Goal: Transaction & Acquisition: Purchase product/service

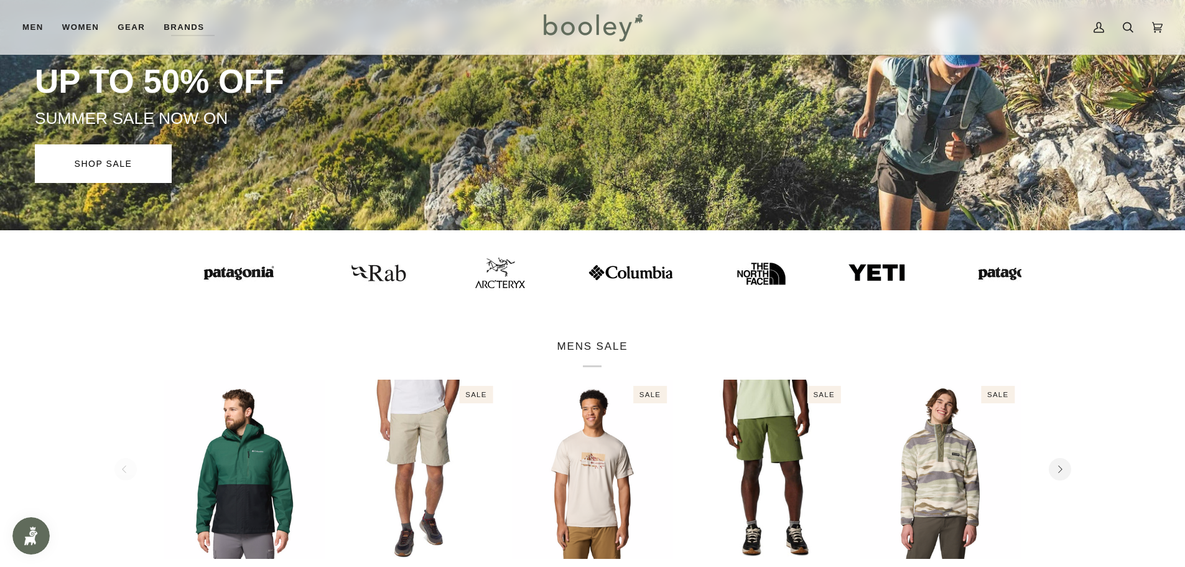
scroll to position [166, 0]
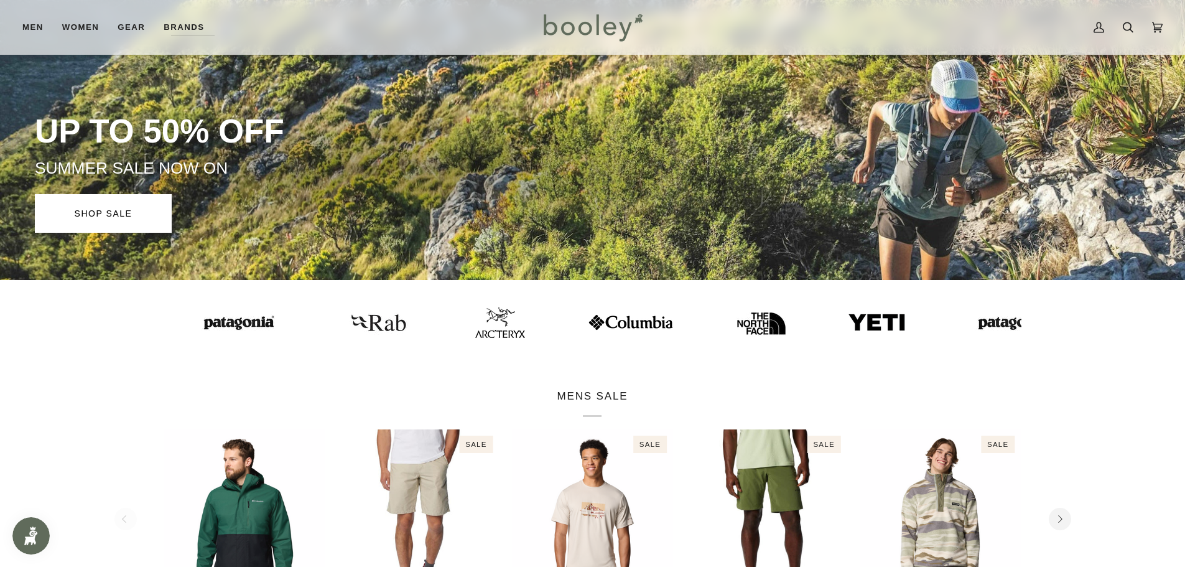
click at [968, 322] on img at bounding box center [1011, 322] width 87 height 22
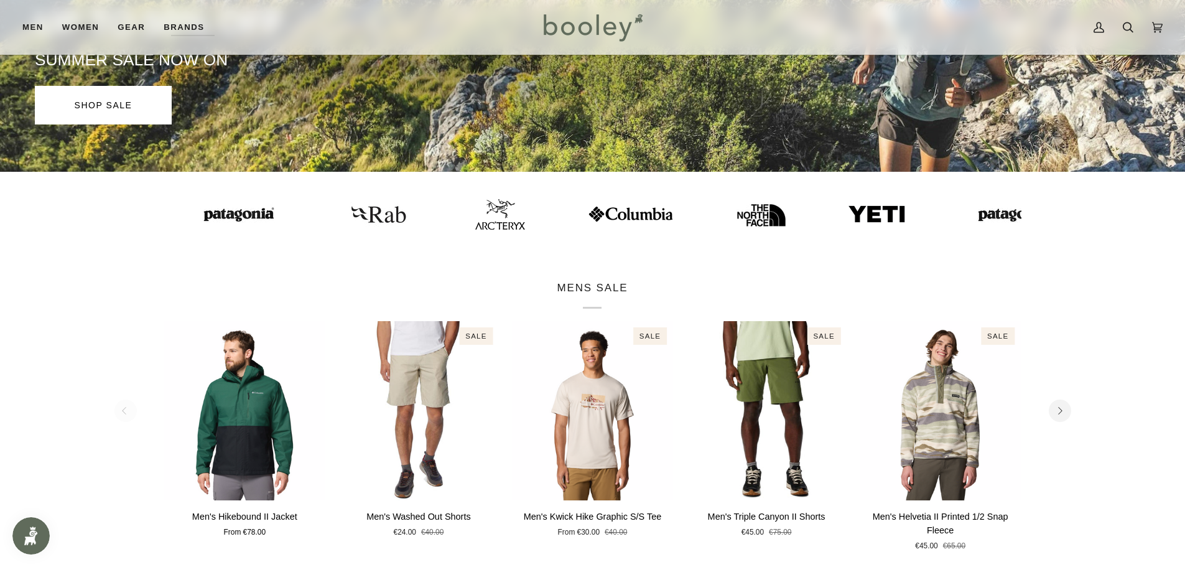
scroll to position [207, 0]
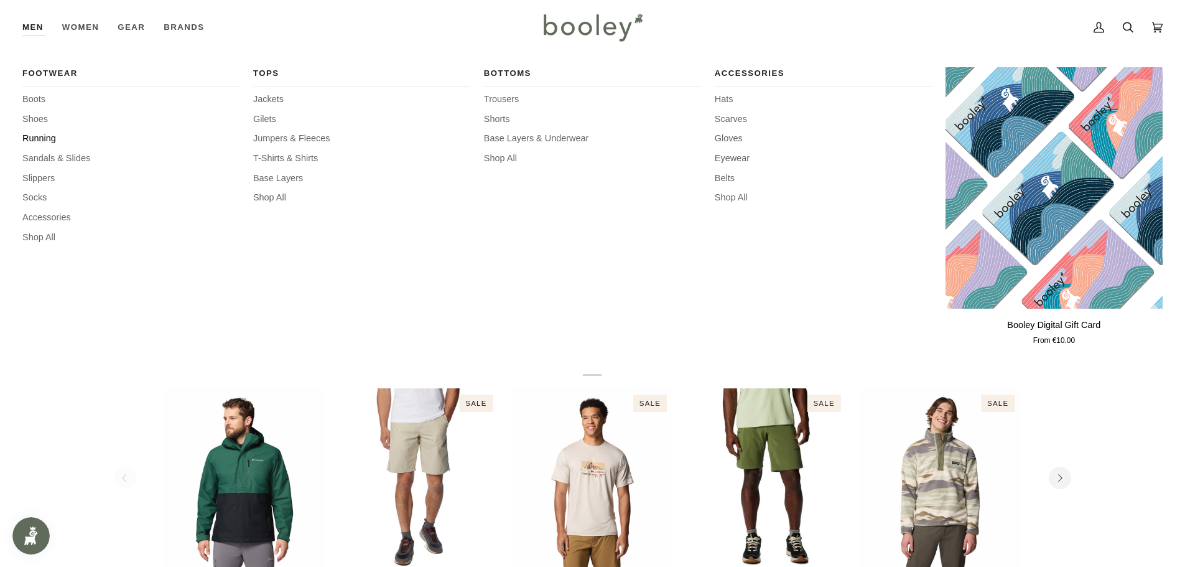
click at [40, 137] on span "Running" at bounding box center [130, 139] width 217 height 14
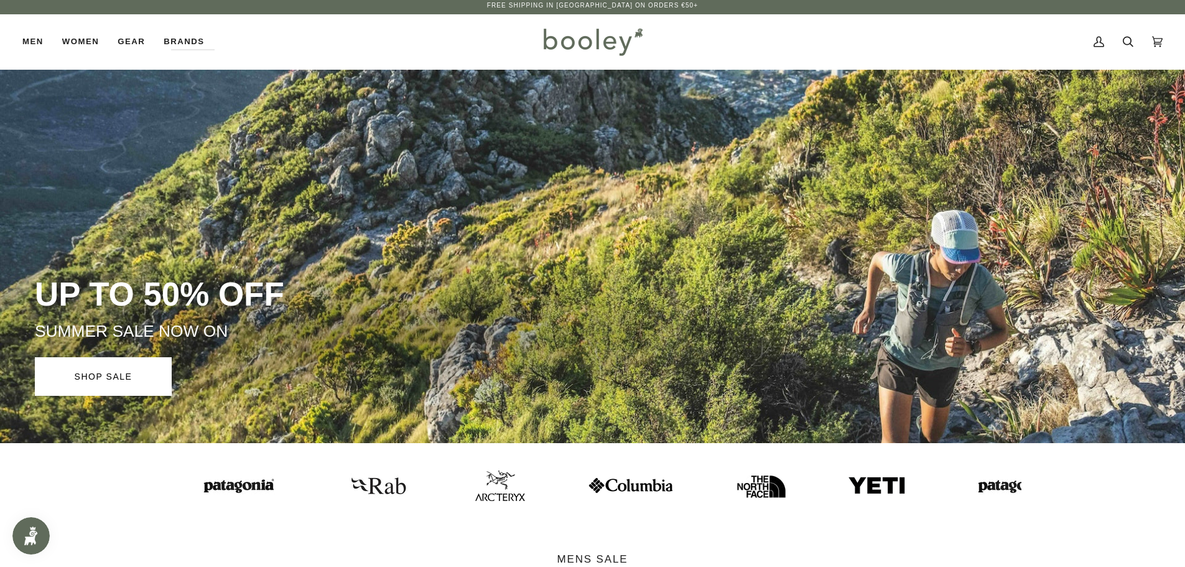
scroll to position [0, 0]
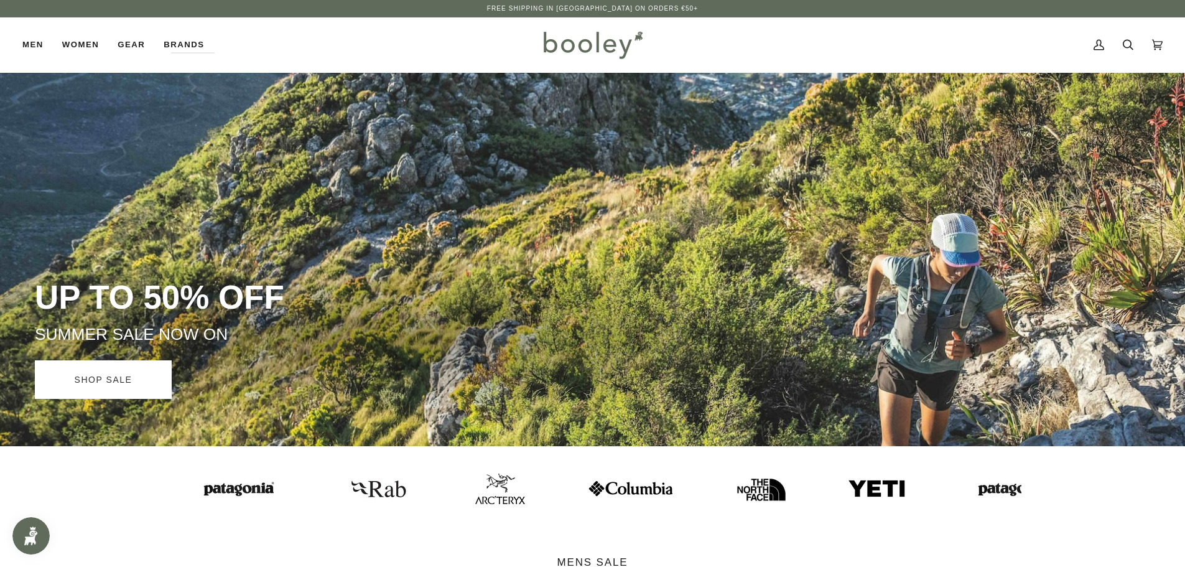
click at [104, 391] on link "SHOP SALE" at bounding box center [103, 379] width 137 height 39
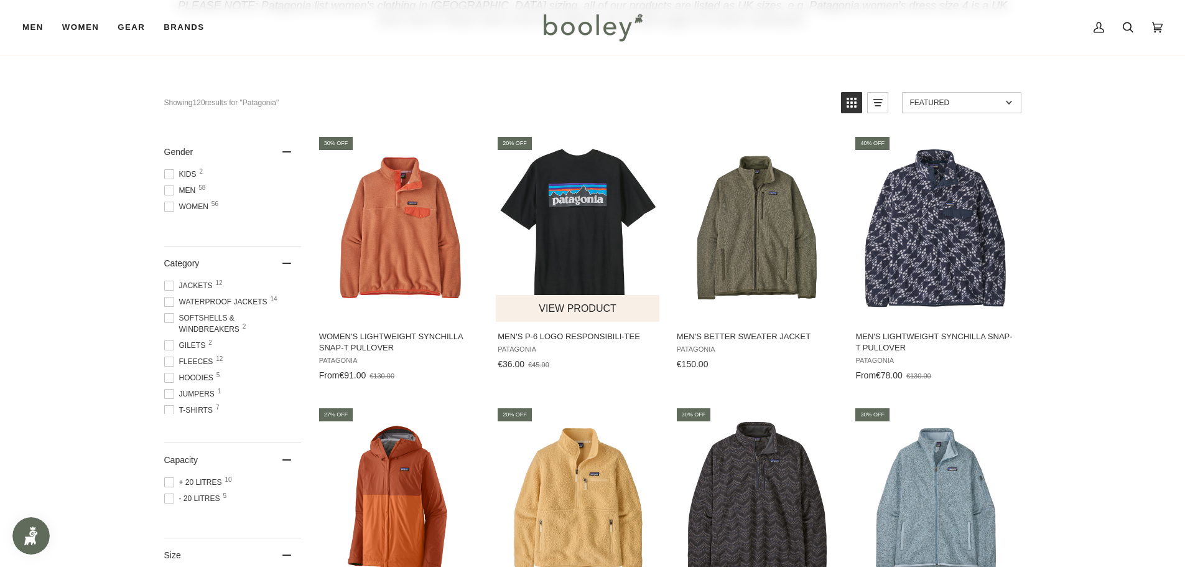
scroll to position [124, 0]
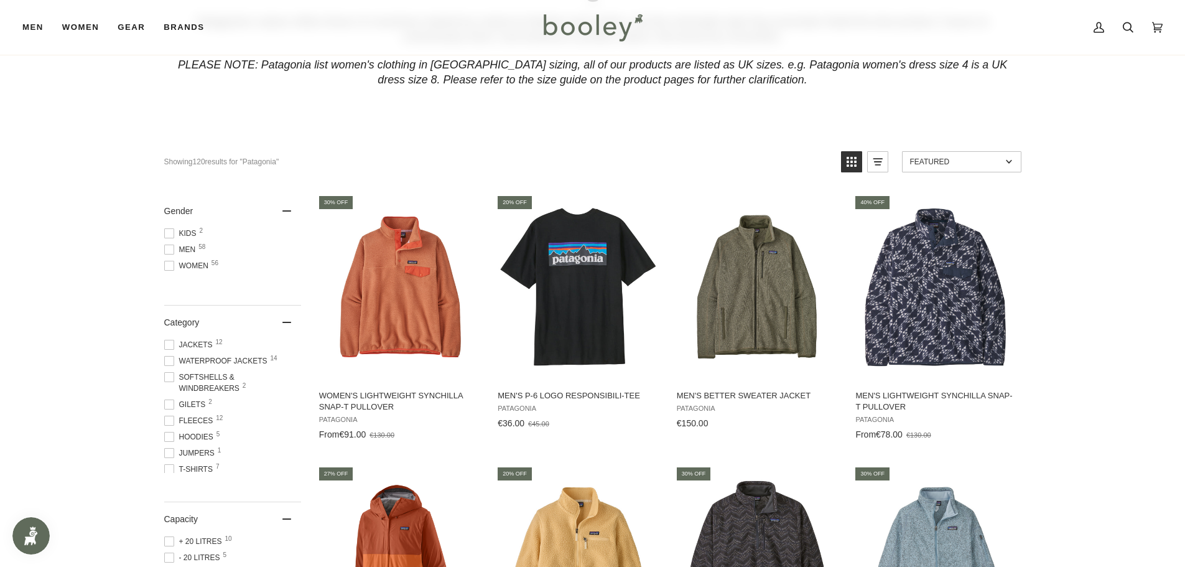
click at [183, 248] on span "Men 58" at bounding box center [181, 249] width 35 height 11
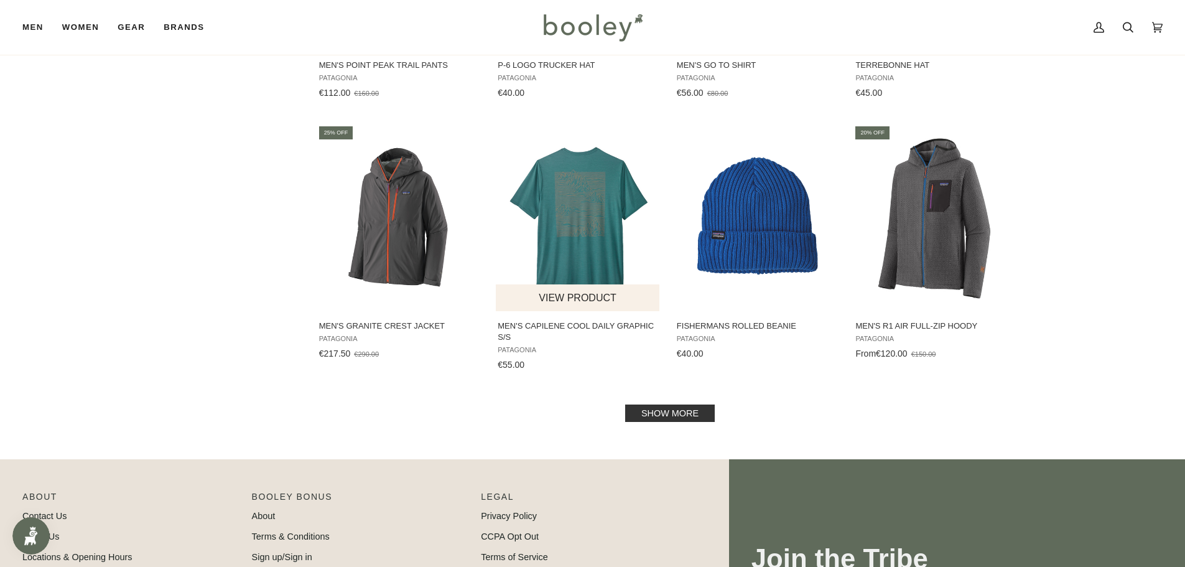
scroll to position [1265, 0]
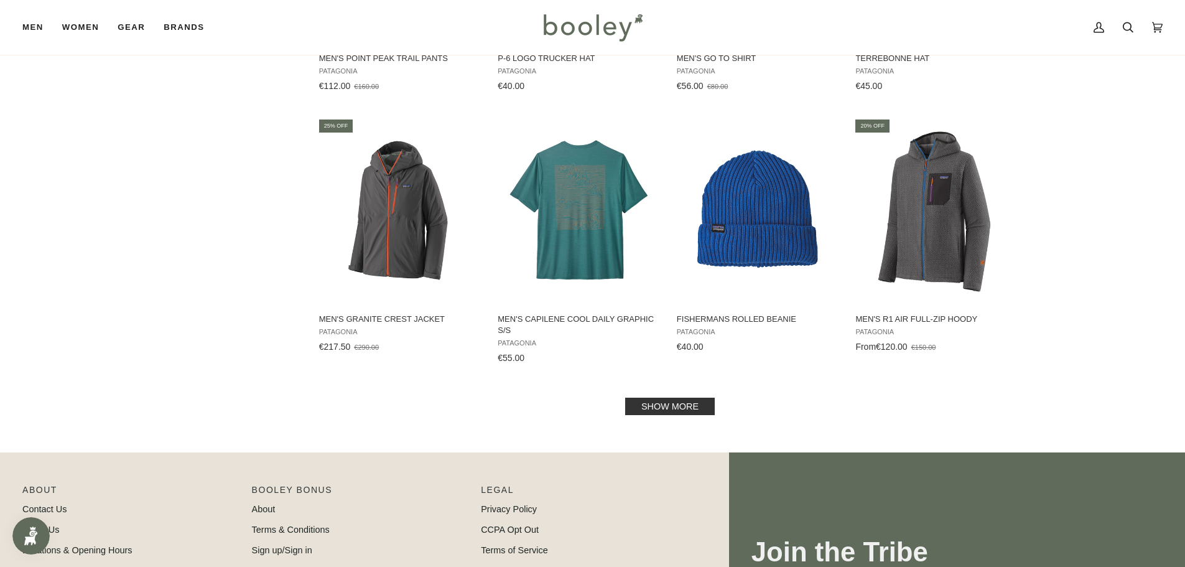
click at [676, 403] on link "Show more" at bounding box center [670, 405] width 90 height 17
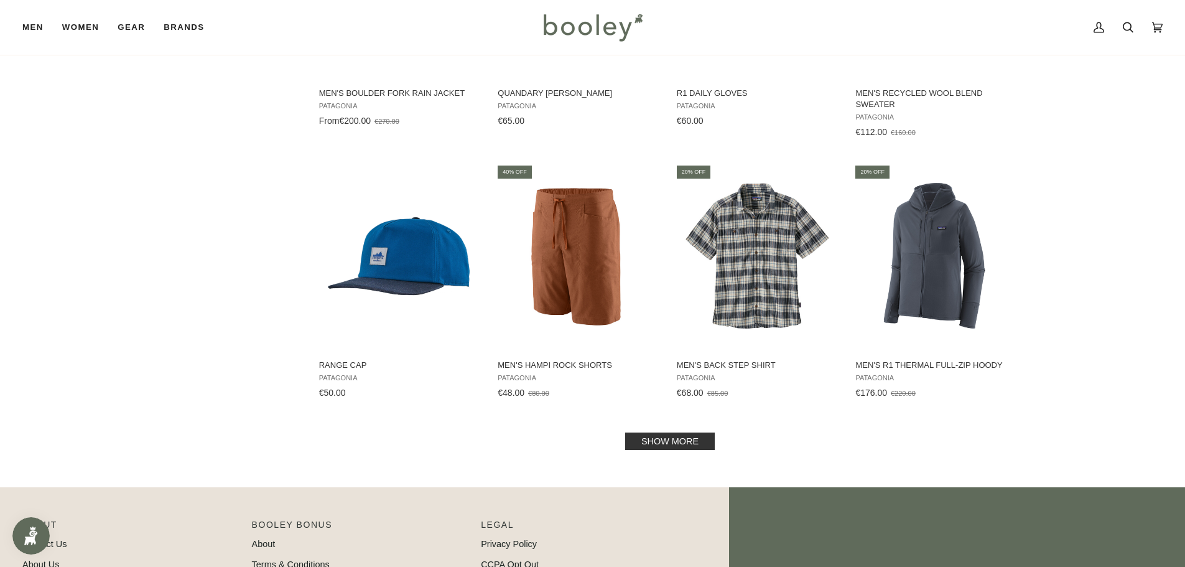
scroll to position [2571, 0]
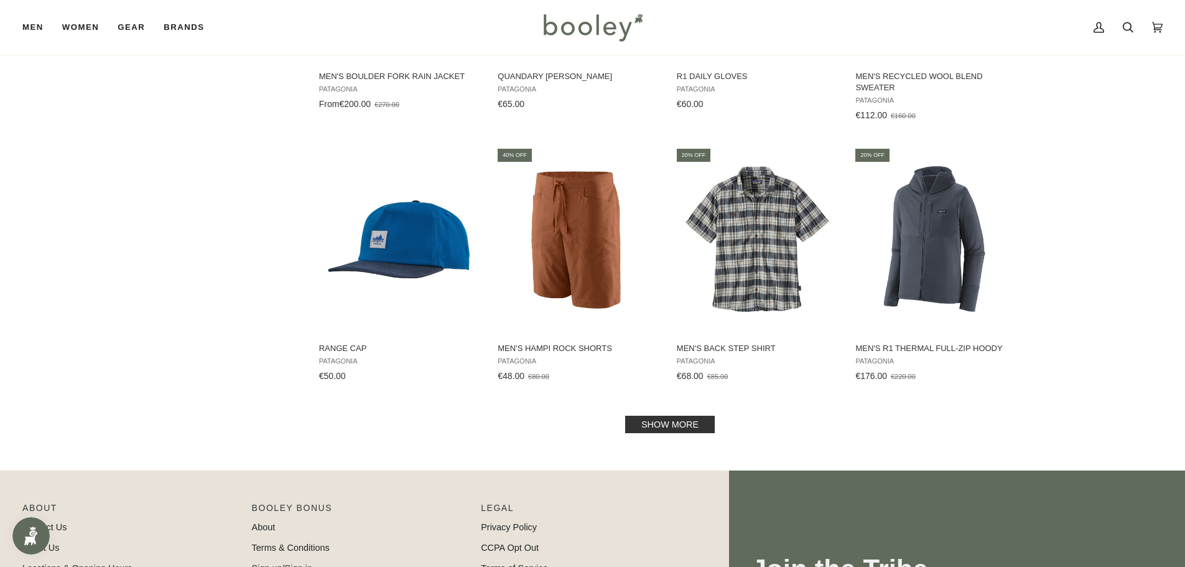
click at [653, 424] on link "Show more" at bounding box center [670, 424] width 90 height 17
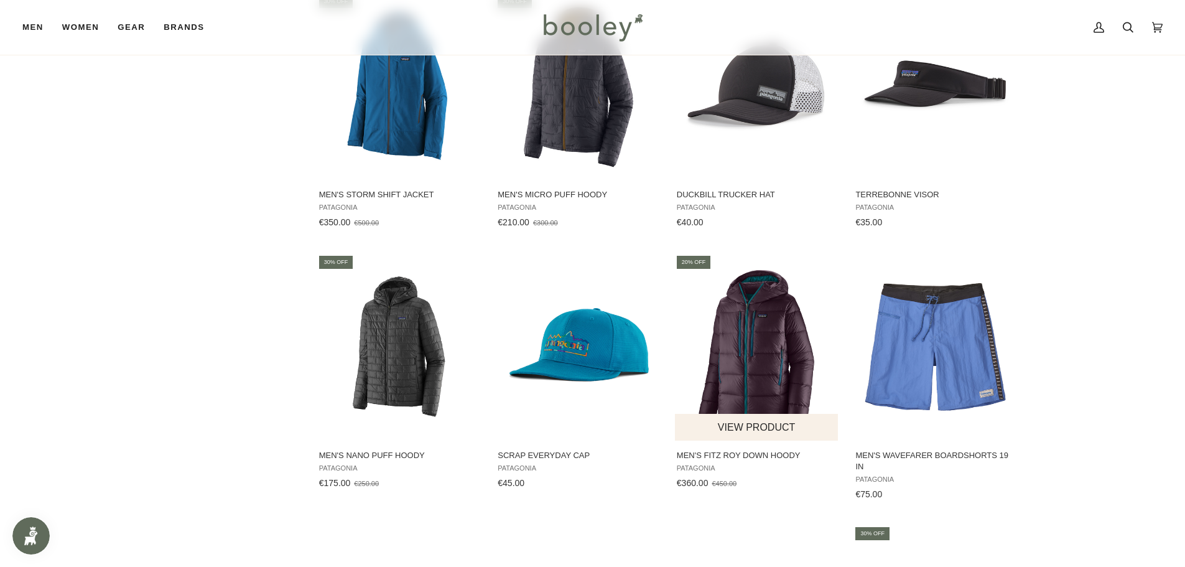
scroll to position [3006, 0]
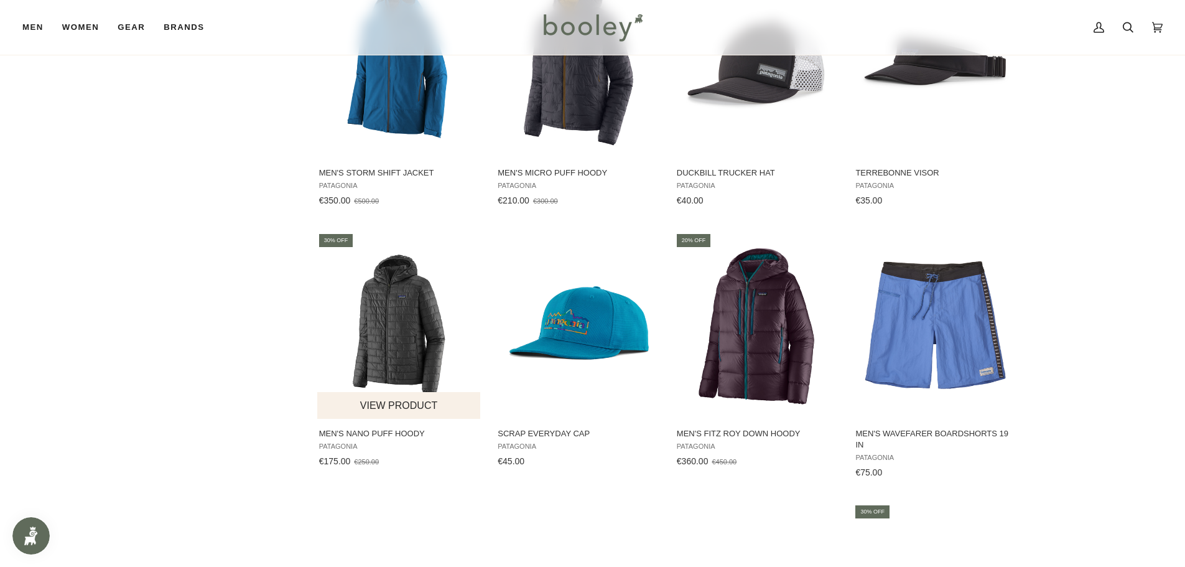
click at [371, 338] on img "Men's Nano Puff Hoody" at bounding box center [399, 325] width 165 height 165
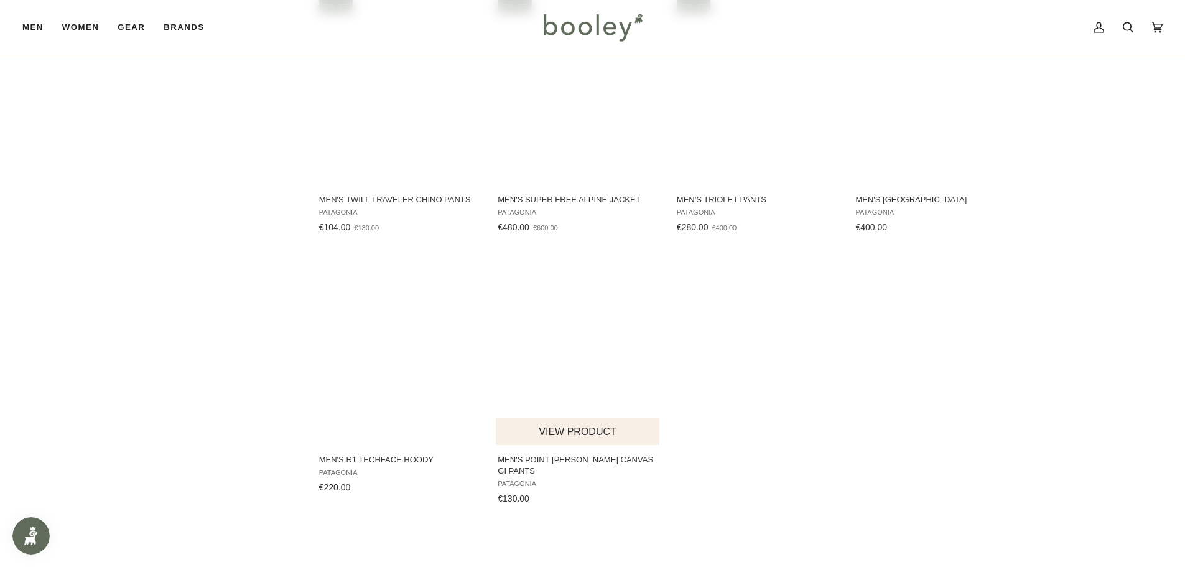
scroll to position [3774, 0]
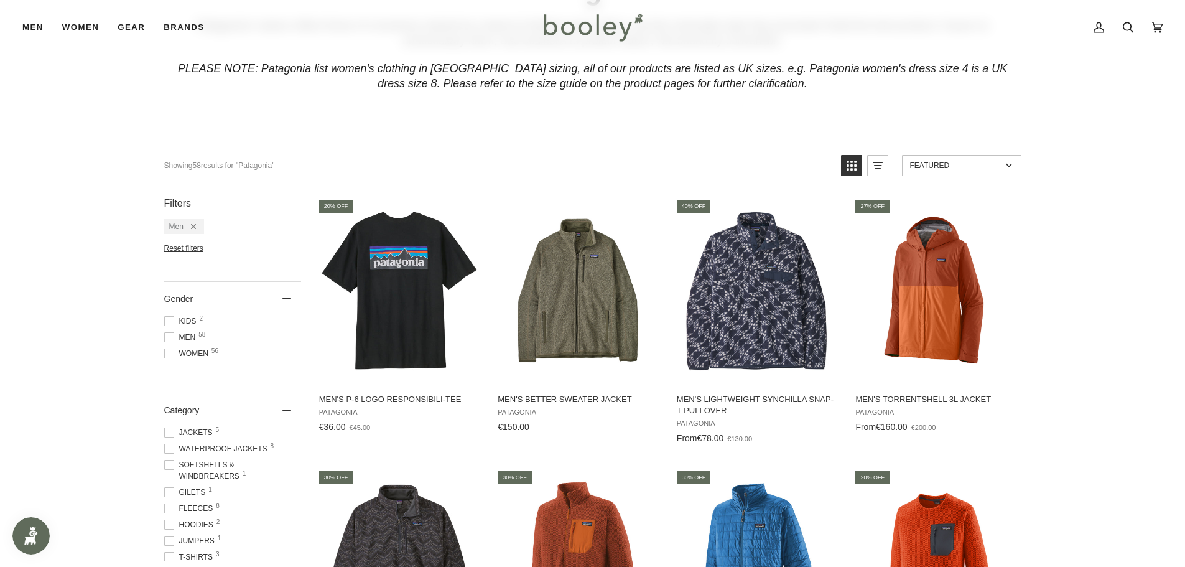
scroll to position [116, 0]
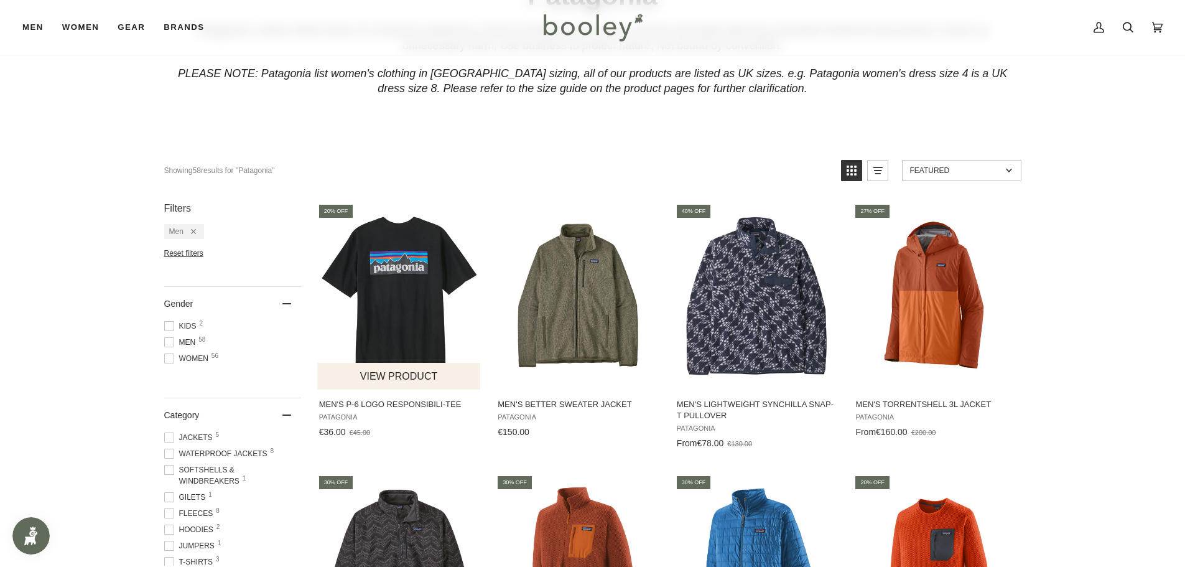
drag, startPoint x: 316, startPoint y: 246, endPoint x: 327, endPoint y: 223, distance: 25.6
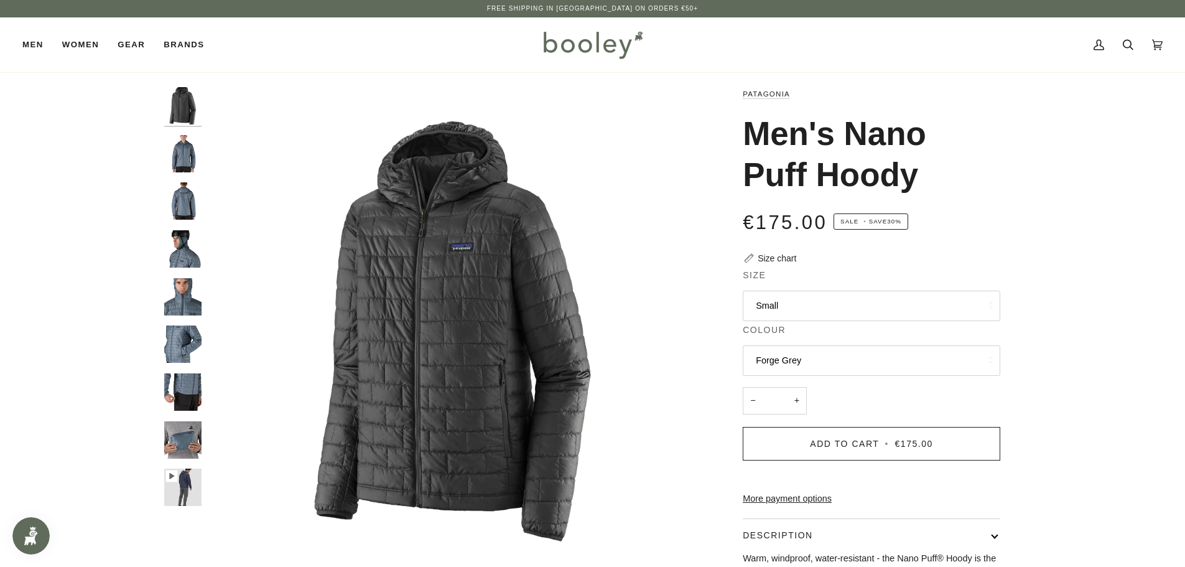
click at [830, 297] on button "Small" at bounding box center [872, 305] width 258 height 30
click at [1070, 271] on div "Zoom" at bounding box center [592, 414] width 1185 height 655
click at [186, 136] on img "Patagonia Men's Nano Puff Hoody - Booley Galway" at bounding box center [182, 153] width 37 height 37
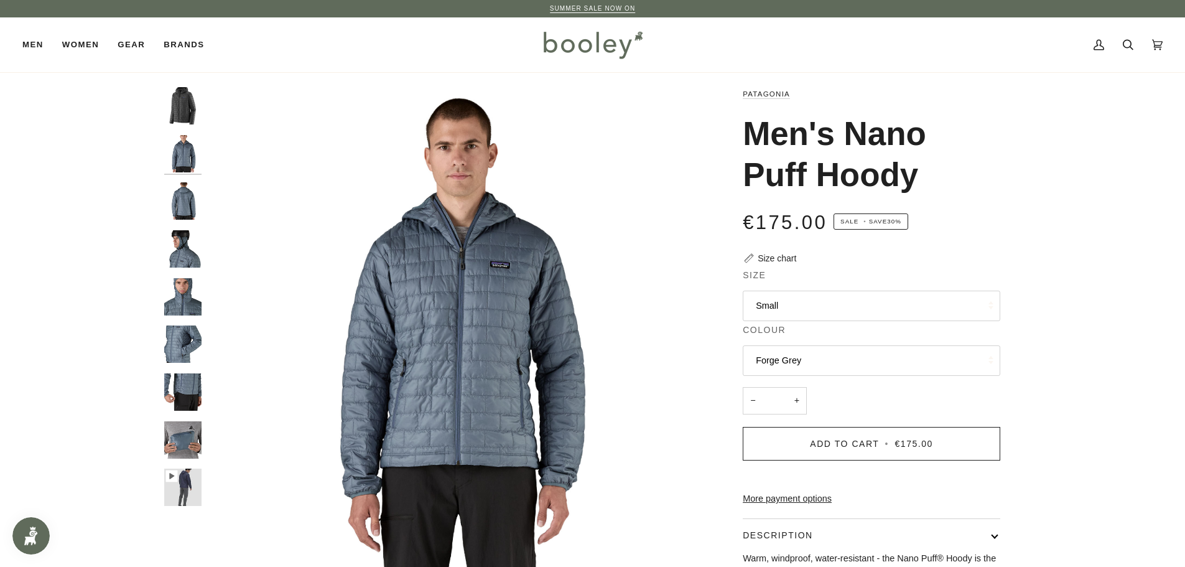
click at [867, 361] on button "Forge Grey" at bounding box center [872, 360] width 258 height 30
click at [844, 378] on link "Forge Grey" at bounding box center [871, 390] width 256 height 31
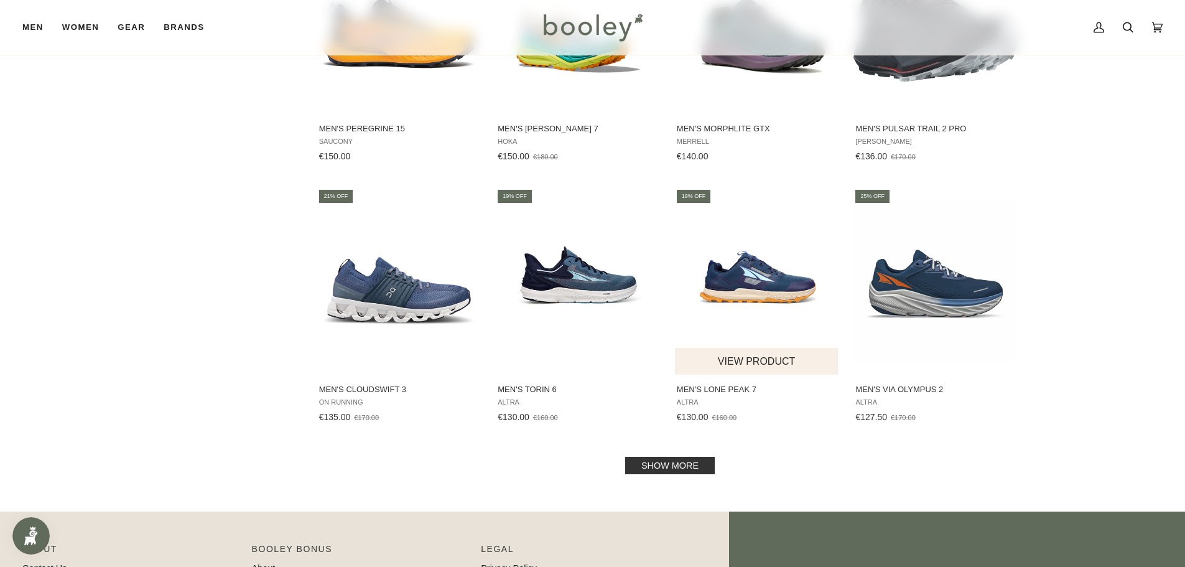
scroll to position [1078, 0]
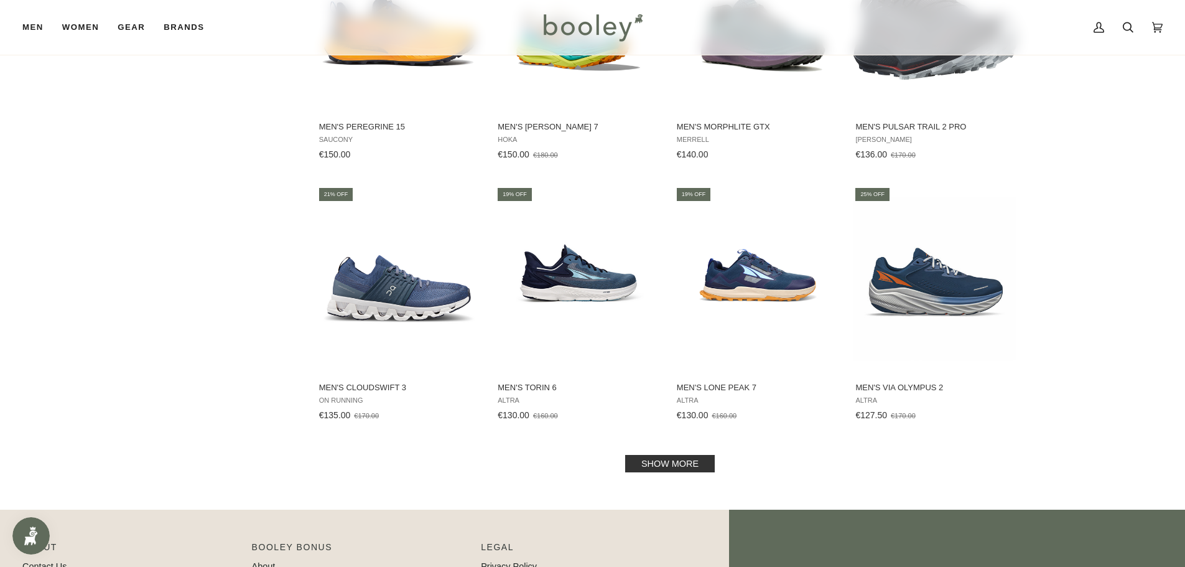
click at [694, 463] on link "Show more" at bounding box center [670, 463] width 90 height 17
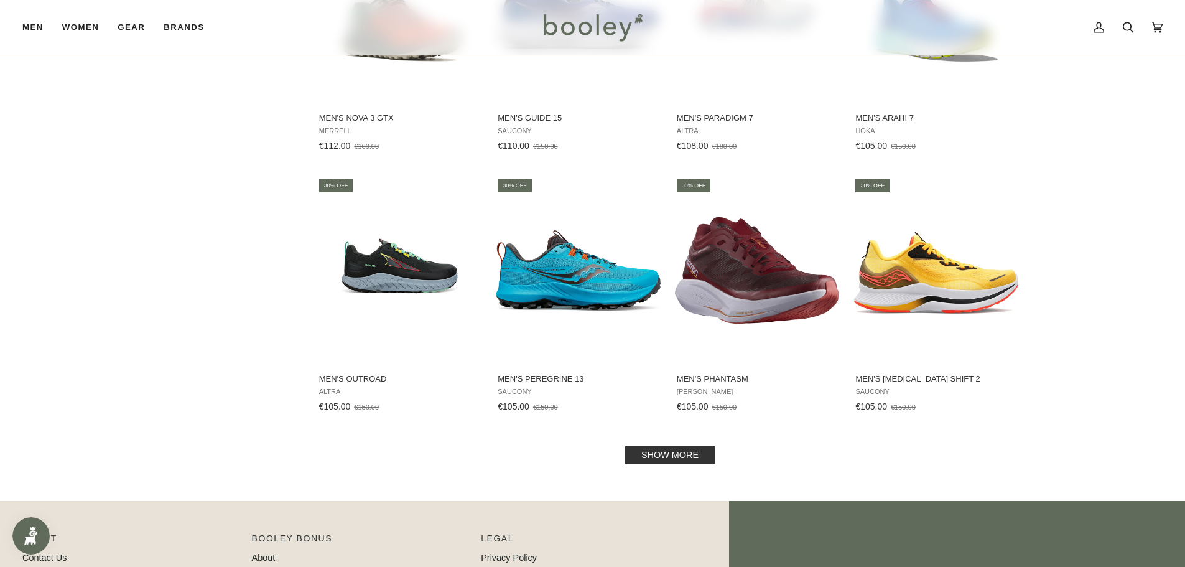
scroll to position [2405, 0]
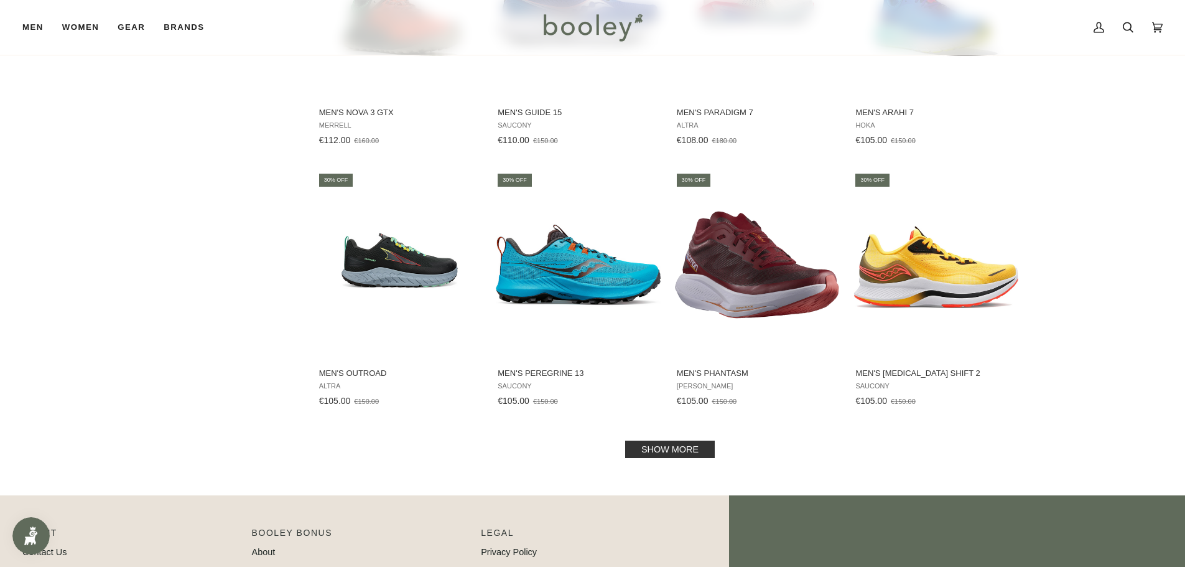
click at [687, 444] on link "Show more" at bounding box center [670, 448] width 90 height 17
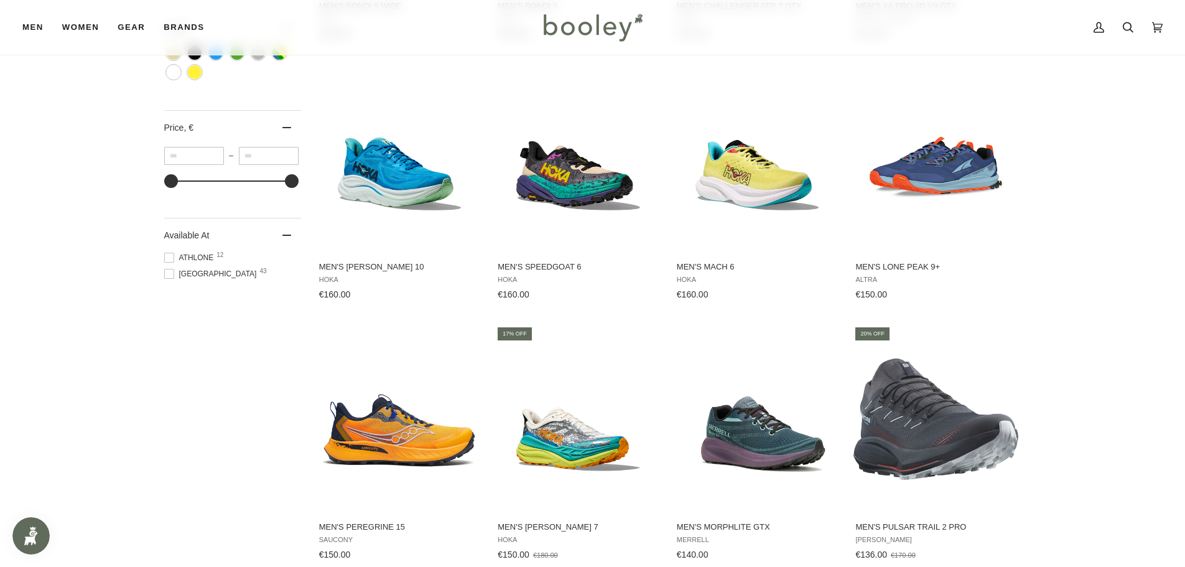
scroll to position [669, 0]
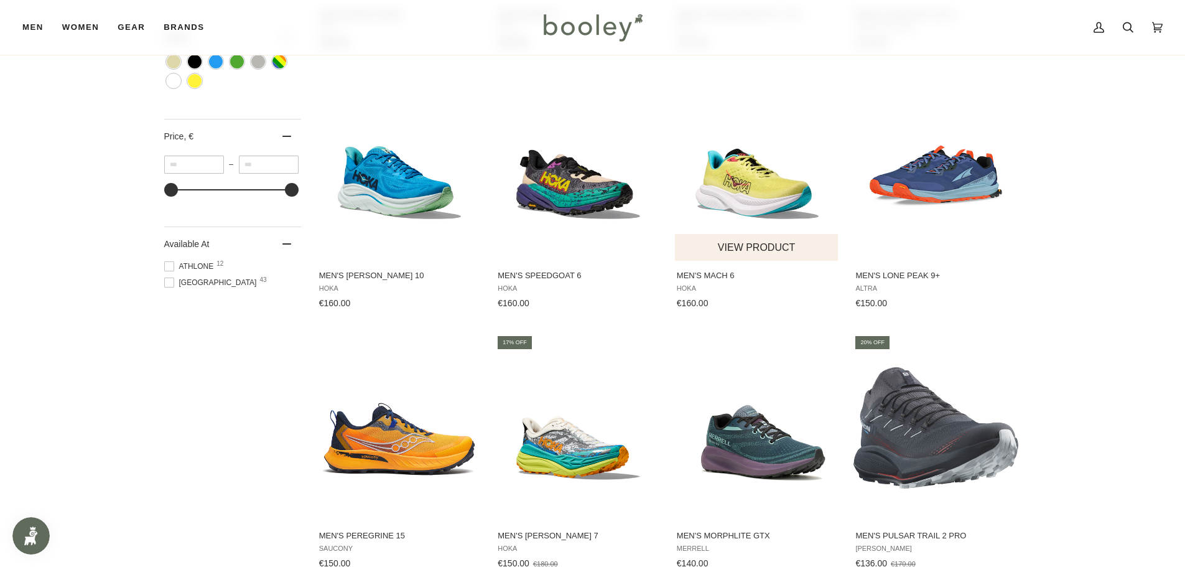
click at [779, 193] on img "Men's Mach 6" at bounding box center [757, 167] width 165 height 165
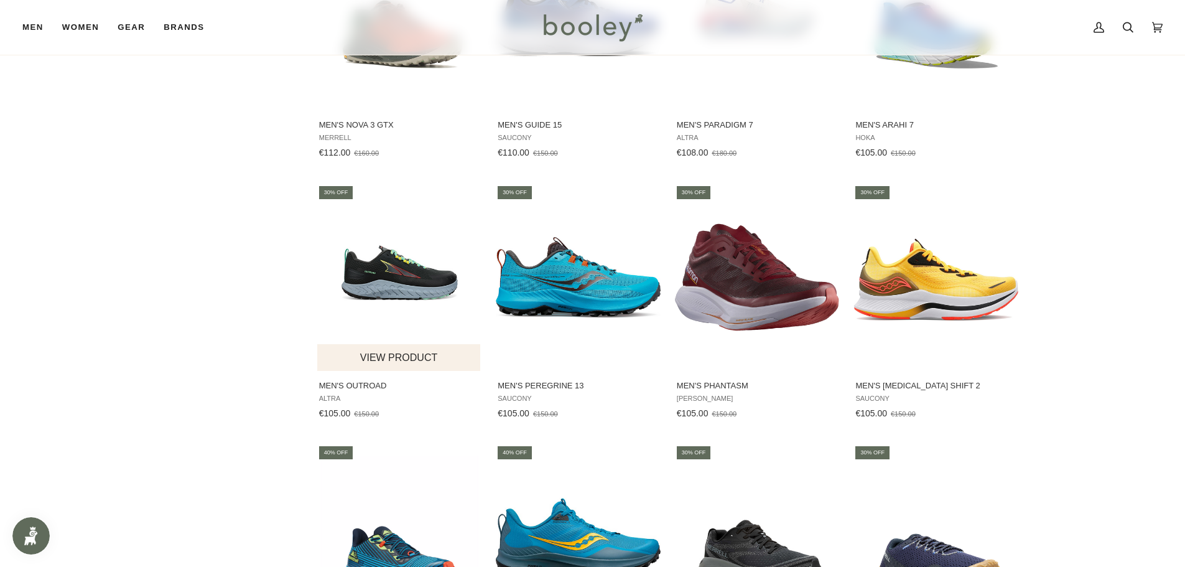
scroll to position [2405, 0]
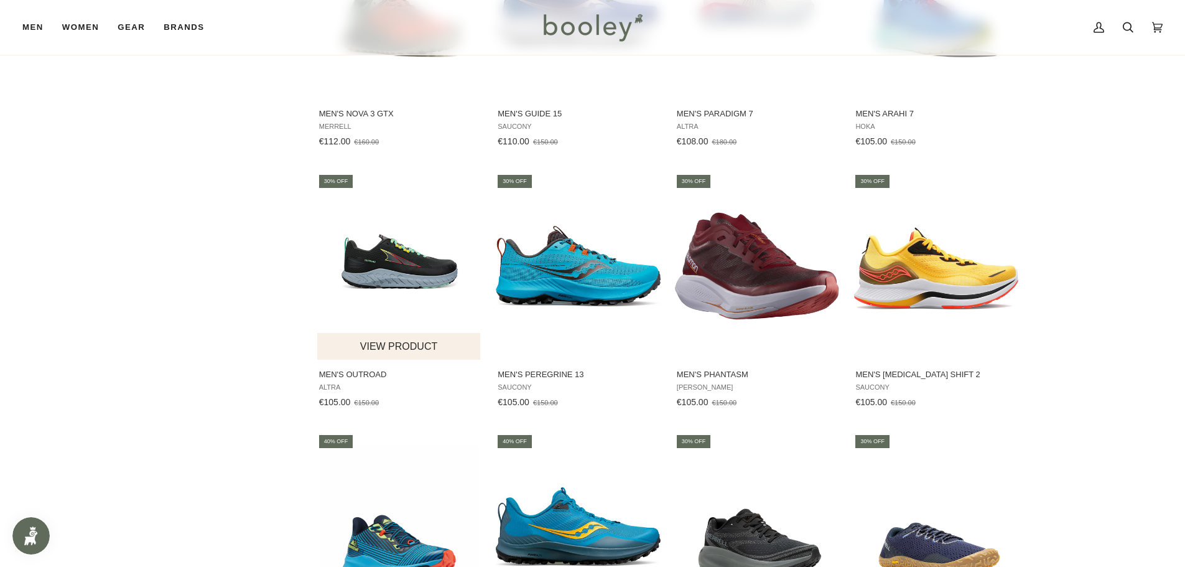
drag, startPoint x: 415, startPoint y: 323, endPoint x: 401, endPoint y: 316, distance: 15.6
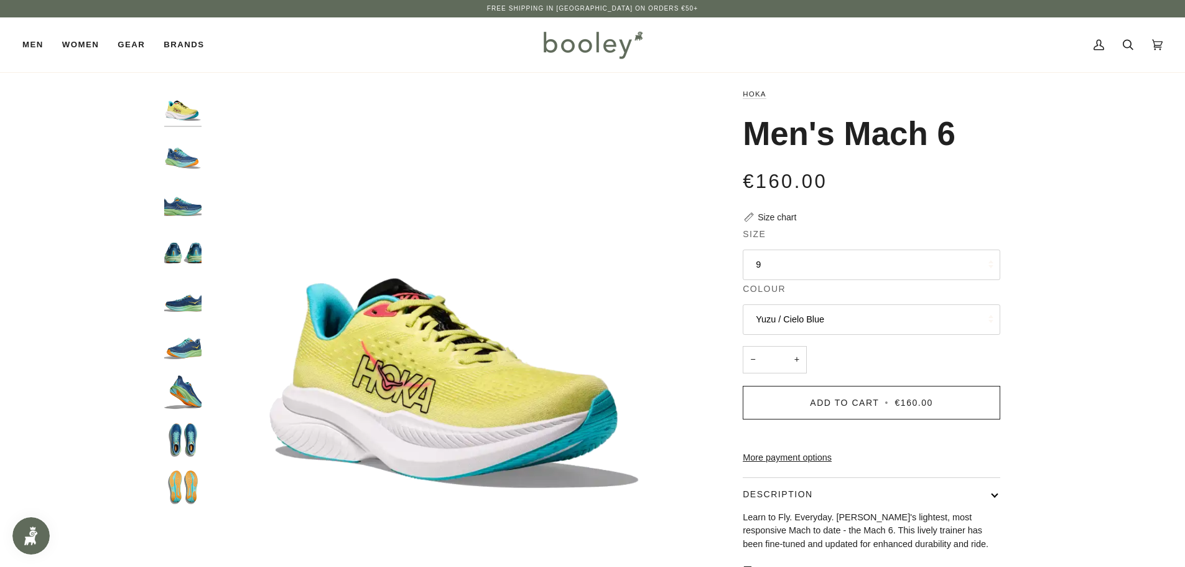
click at [840, 323] on button "Yuzu / Cielo Blue" at bounding box center [872, 319] width 258 height 30
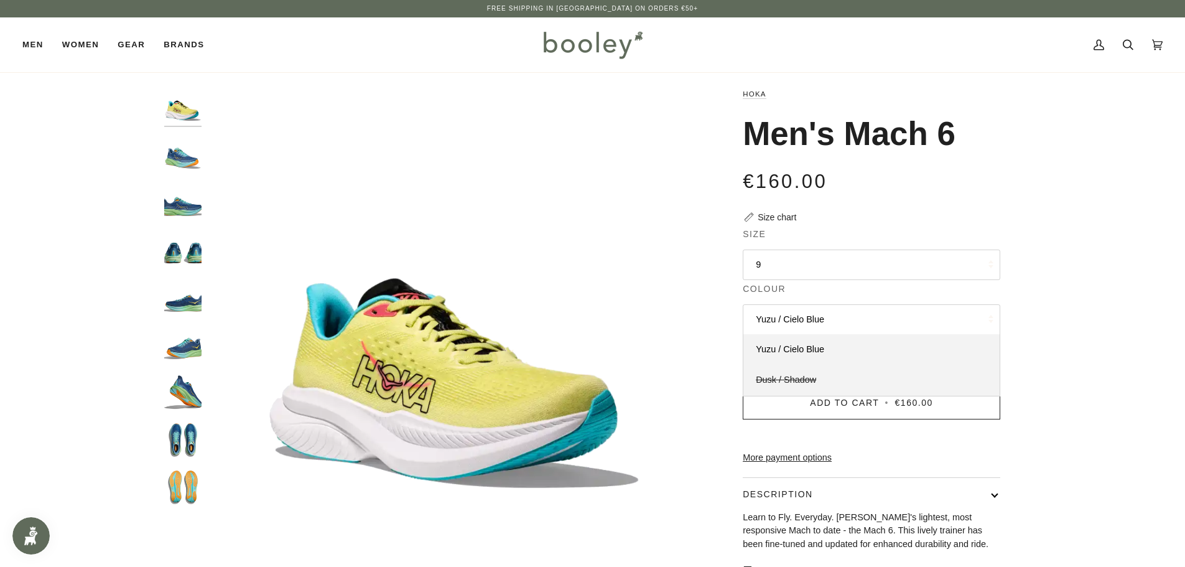
click at [820, 376] on link "Dusk / Shadow" at bounding box center [871, 380] width 256 height 31
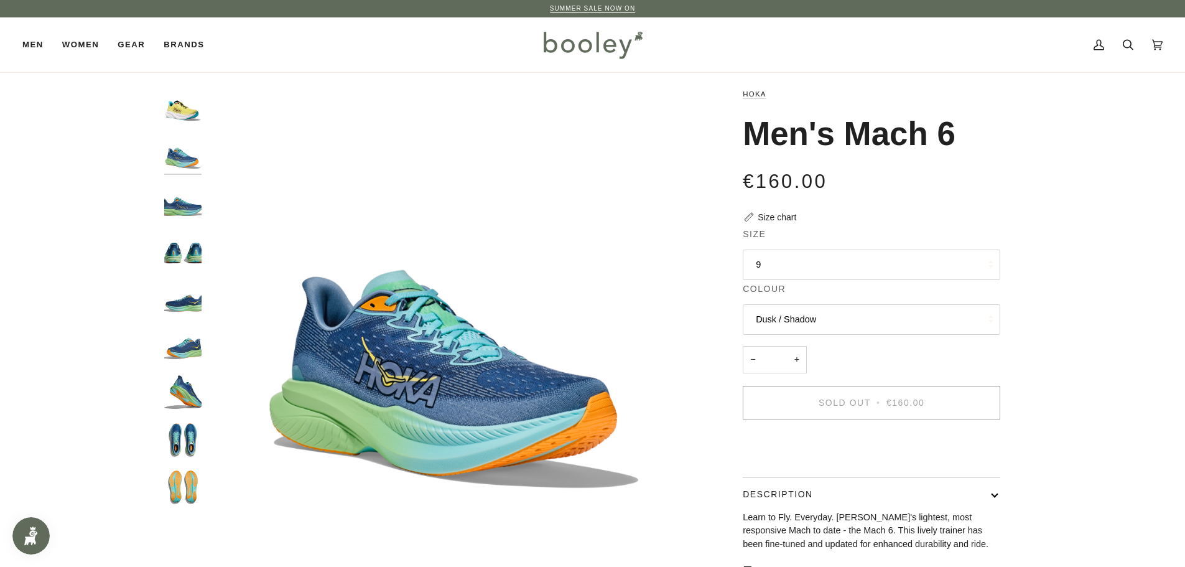
click at [788, 320] on button "Dusk / Shadow" at bounding box center [872, 319] width 258 height 30
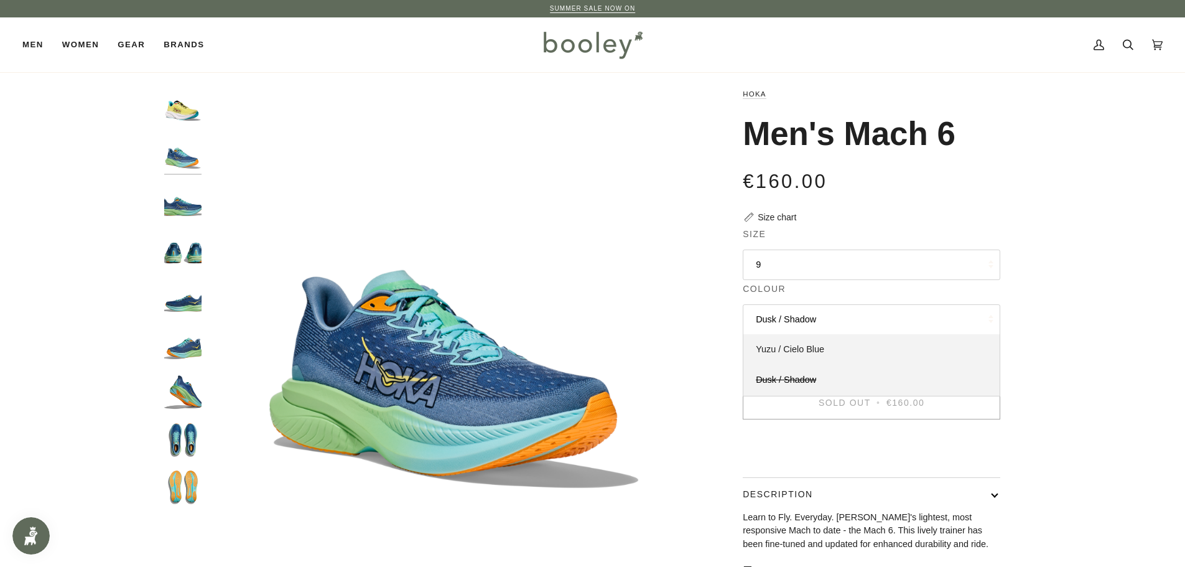
click at [802, 353] on span "Yuzu / Cielo Blue" at bounding box center [790, 349] width 68 height 10
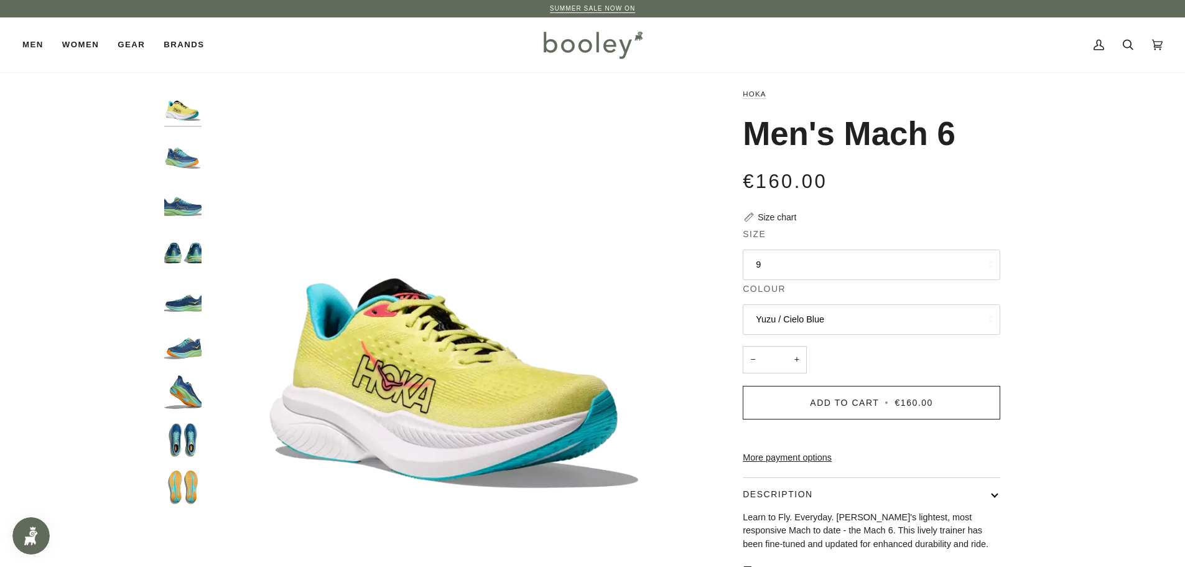
click at [816, 318] on button "Yuzu / Cielo Blue" at bounding box center [872, 319] width 258 height 30
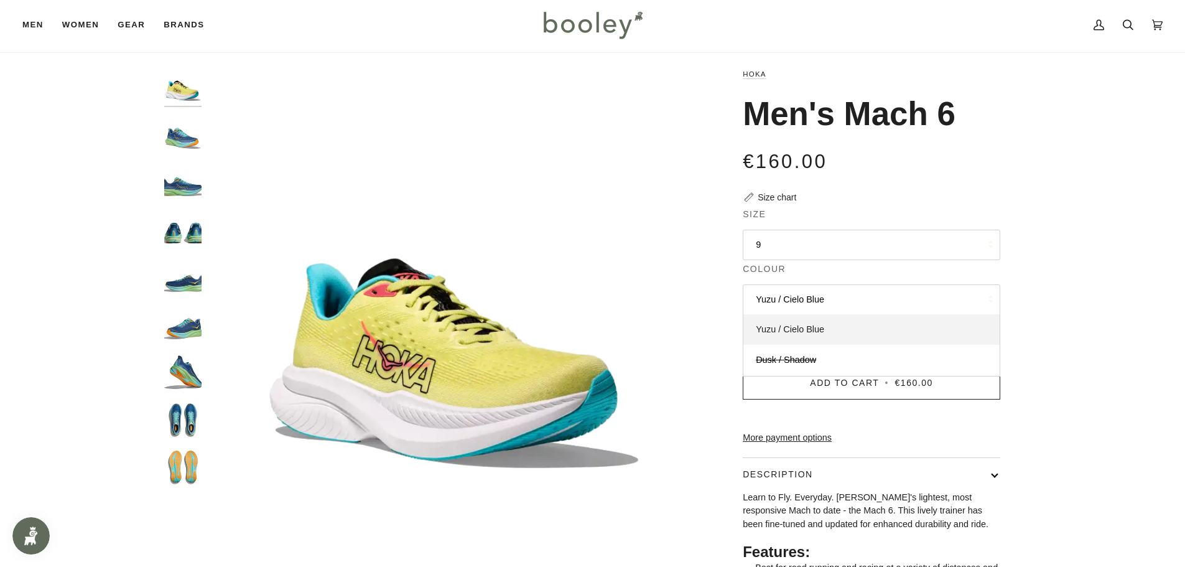
scroll to position [21, 0]
click at [815, 299] on button "Yuzu / Cielo Blue" at bounding box center [872, 299] width 258 height 30
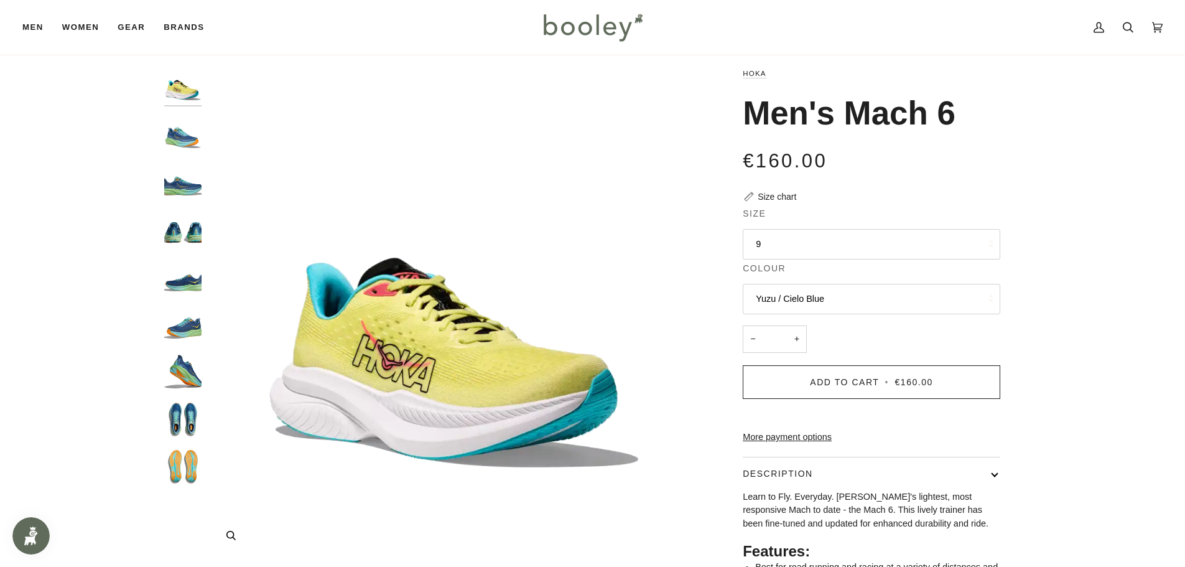
drag, startPoint x: 614, startPoint y: 336, endPoint x: 607, endPoint y: 330, distance: 9.2
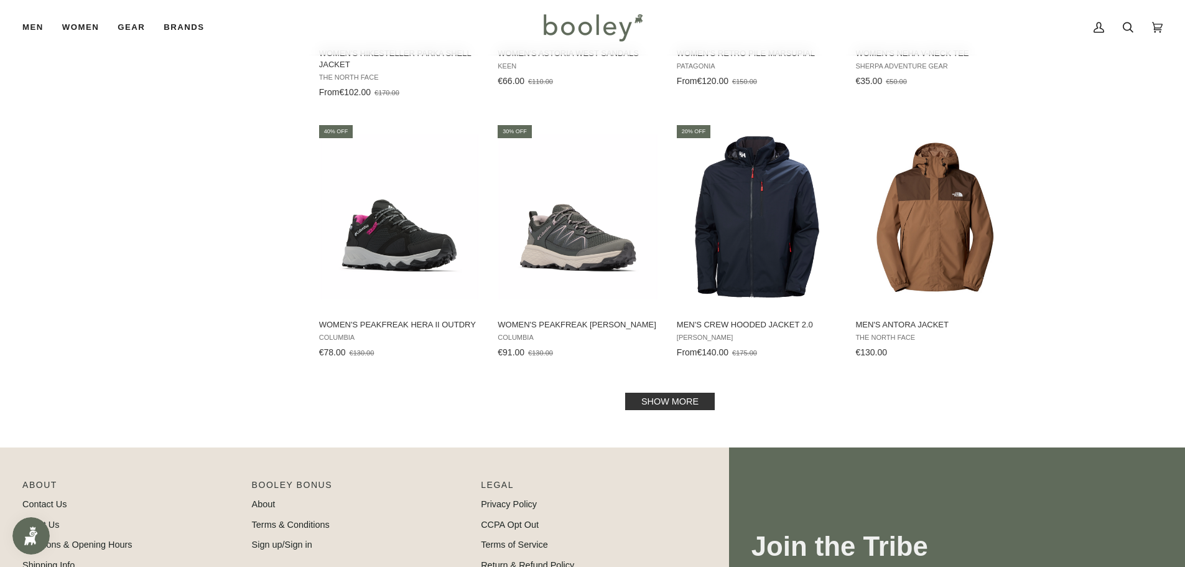
scroll to position [1472, 0]
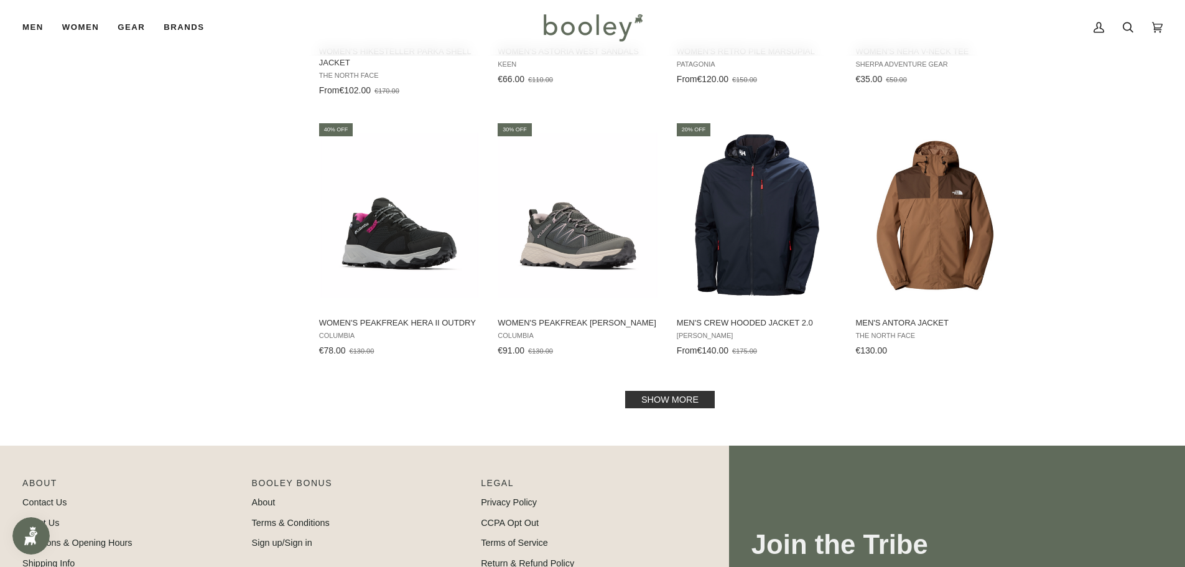
click at [669, 396] on link "Show more" at bounding box center [670, 399] width 90 height 17
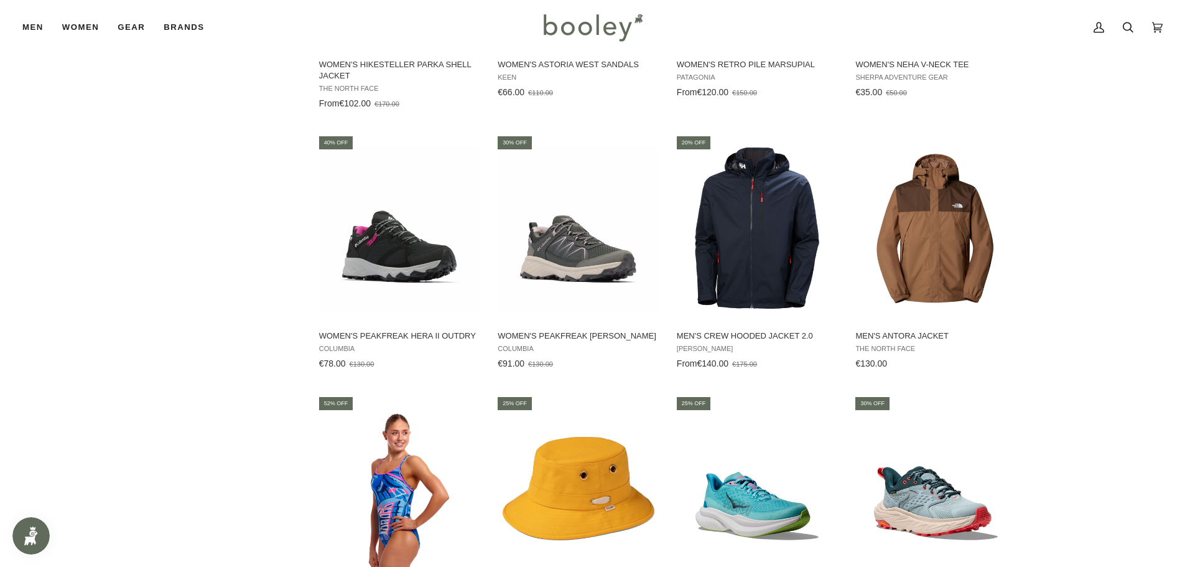
scroll to position [1451, 0]
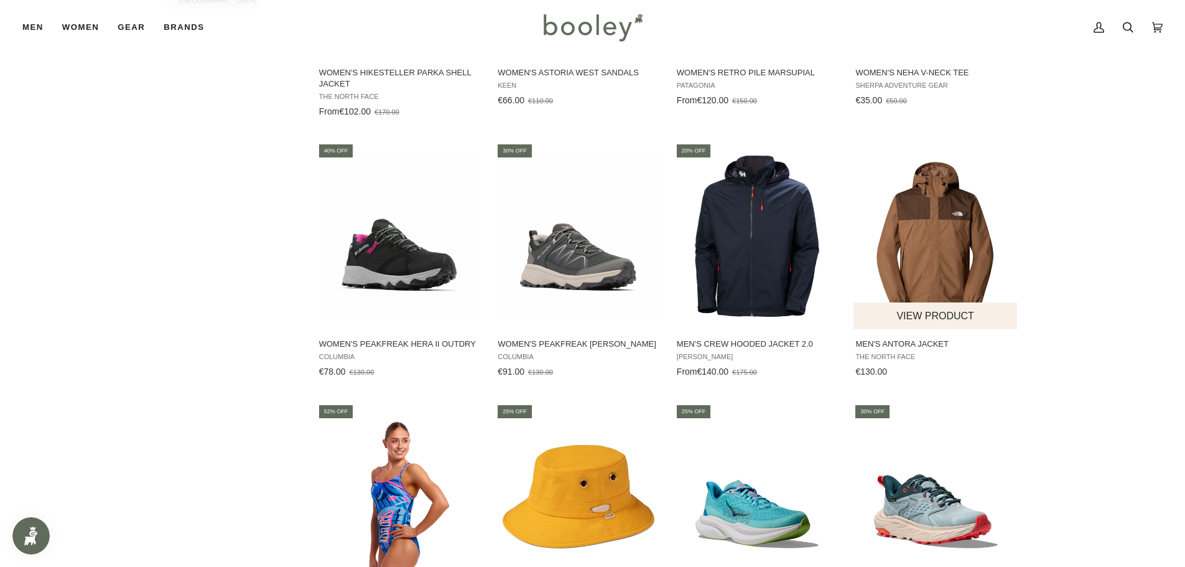
click at [971, 262] on img "Men's Antora Jacket" at bounding box center [935, 236] width 165 height 165
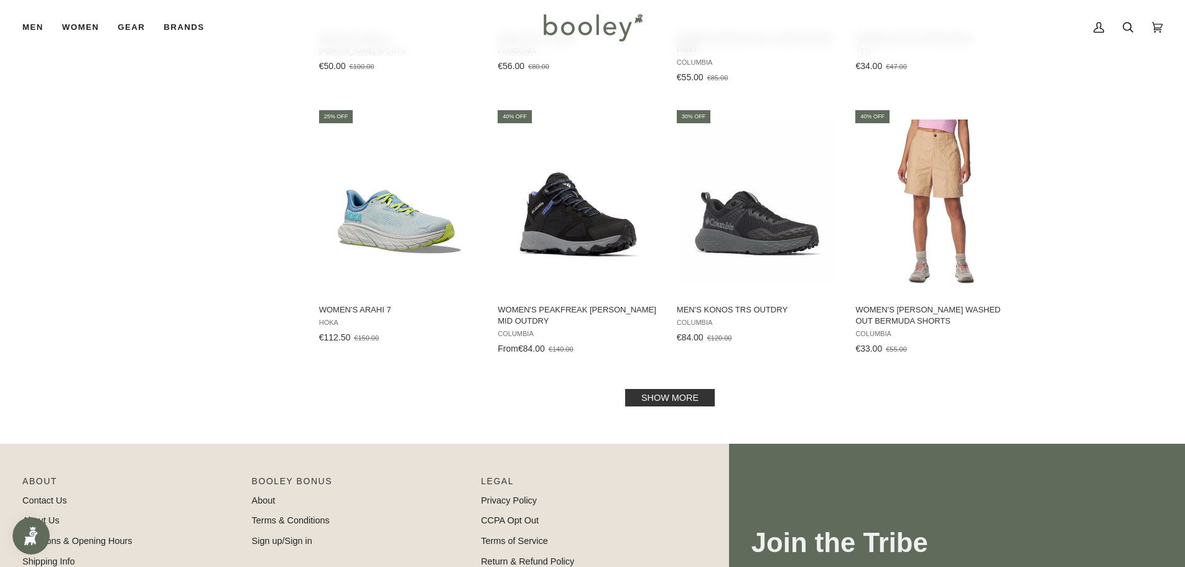
scroll to position [2820, 0]
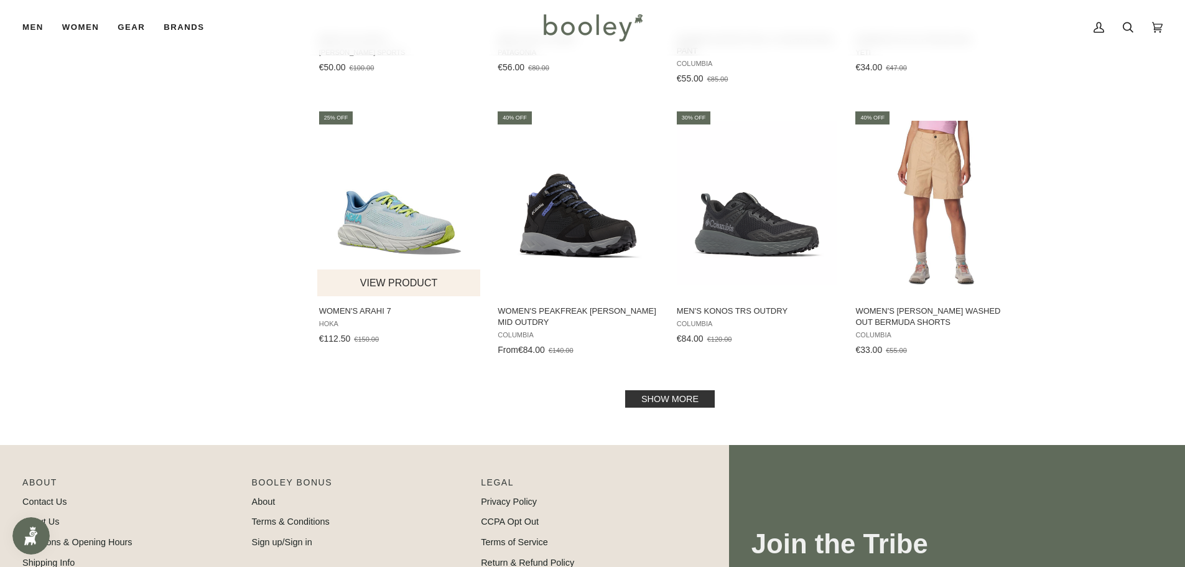
click at [389, 243] on img "Women's Arahi 7" at bounding box center [399, 203] width 165 height 165
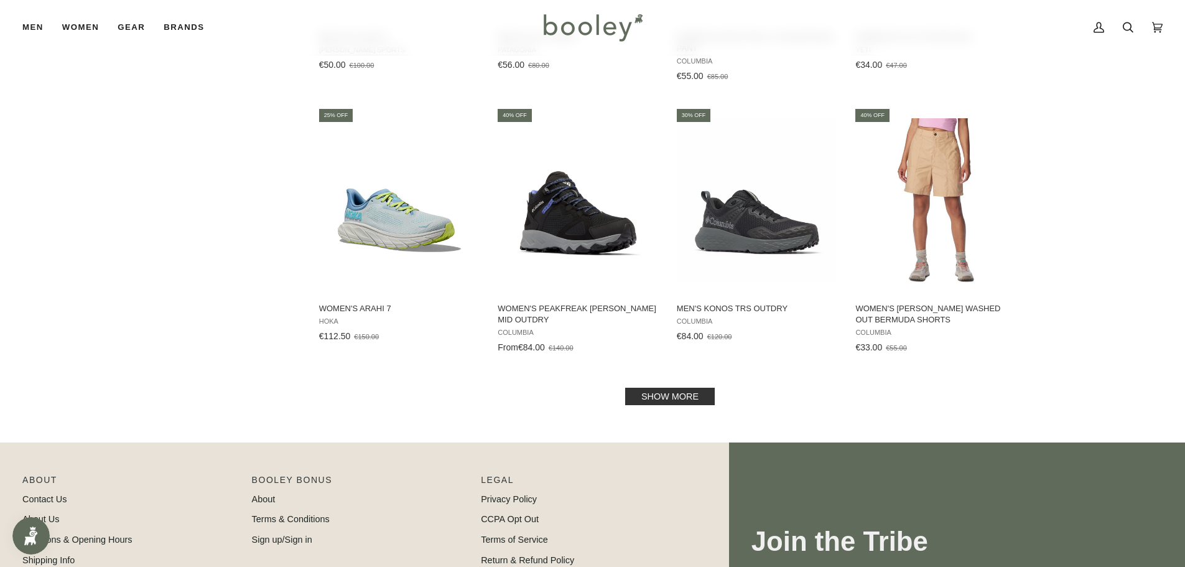
click at [680, 396] on link "Show more" at bounding box center [670, 396] width 90 height 17
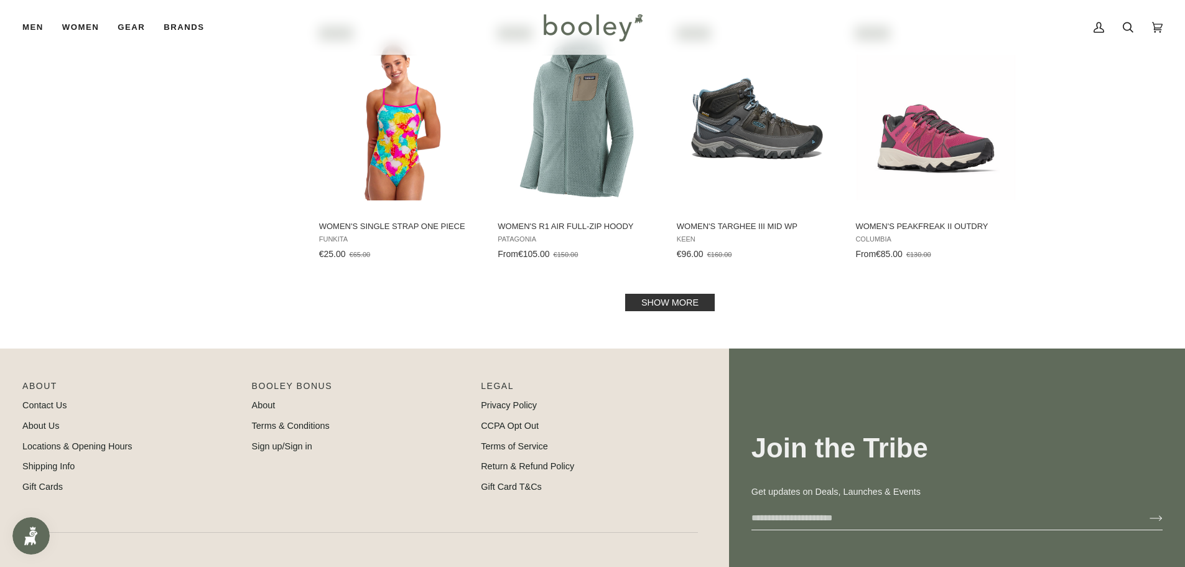
scroll to position [4232, 0]
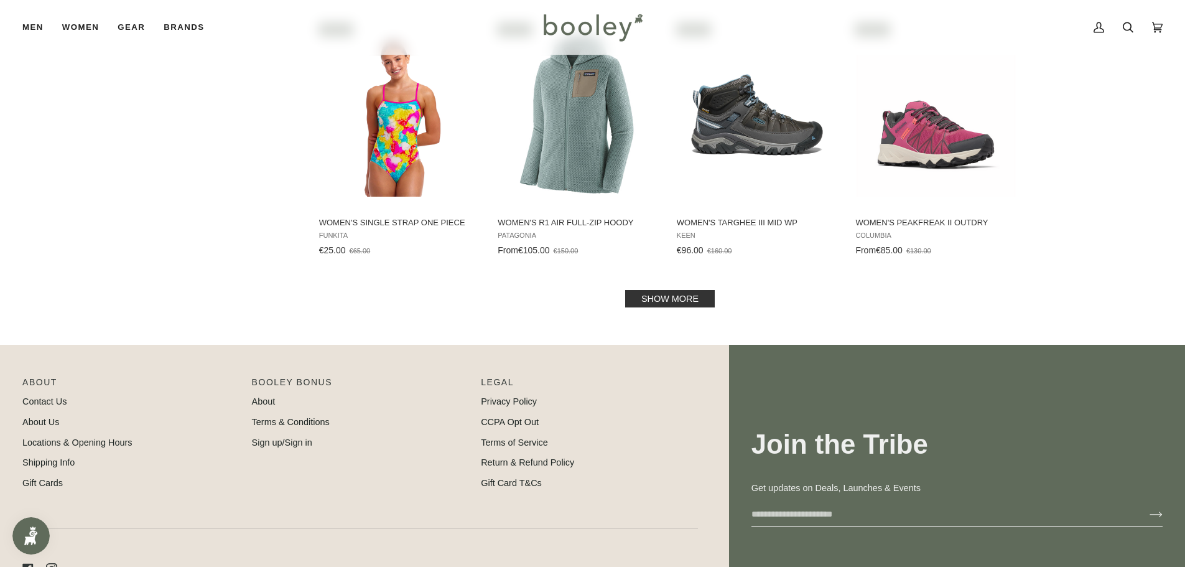
click at [654, 297] on link "Show more" at bounding box center [670, 298] width 90 height 17
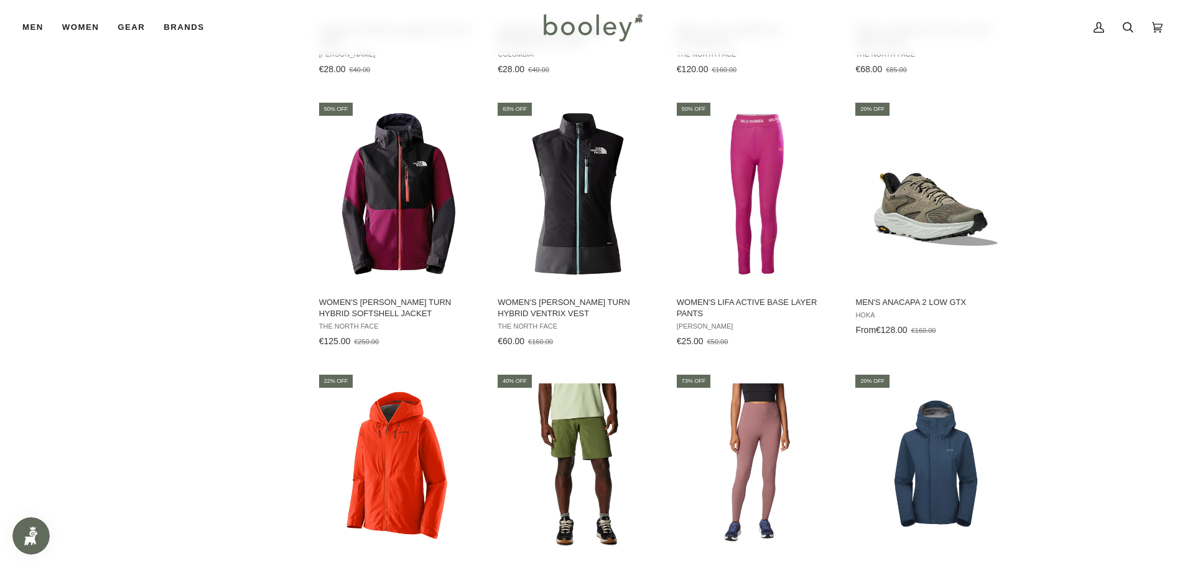
scroll to position [4688, 0]
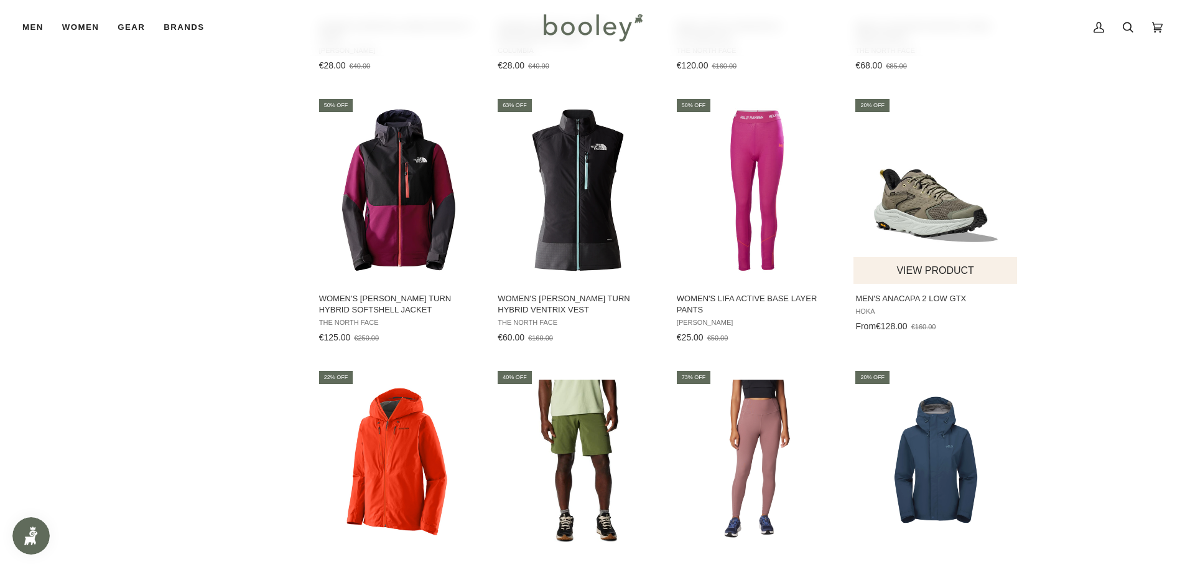
click at [914, 208] on img "Men's Anacapa 2 Low GTX" at bounding box center [935, 190] width 165 height 165
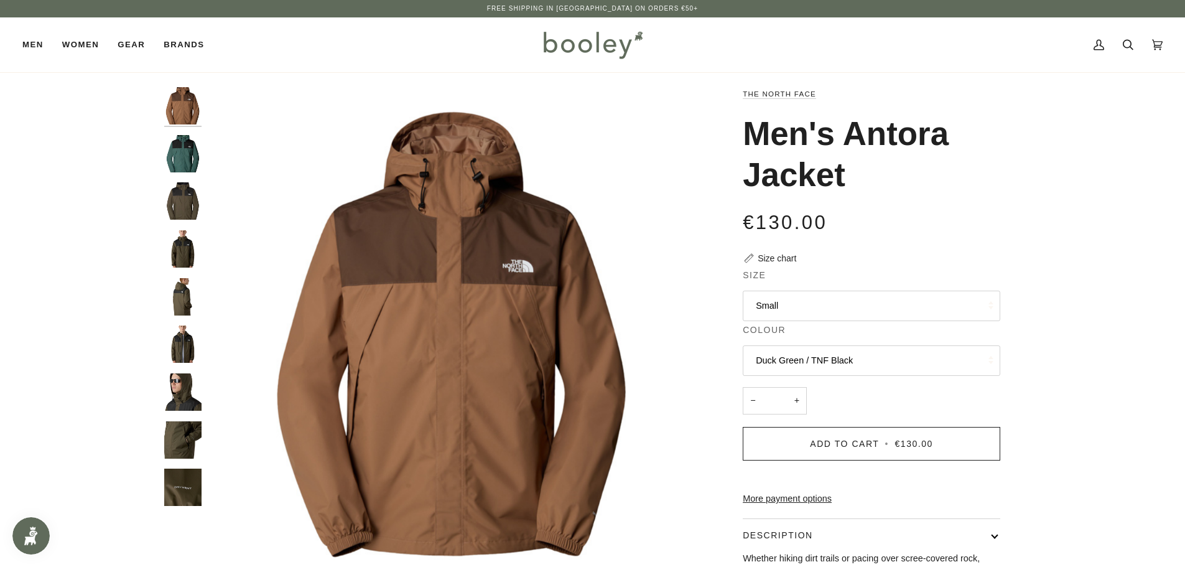
click at [832, 314] on button "Small" at bounding box center [872, 305] width 258 height 30
click at [1067, 377] on div "Zoom" at bounding box center [592, 423] width 1185 height 672
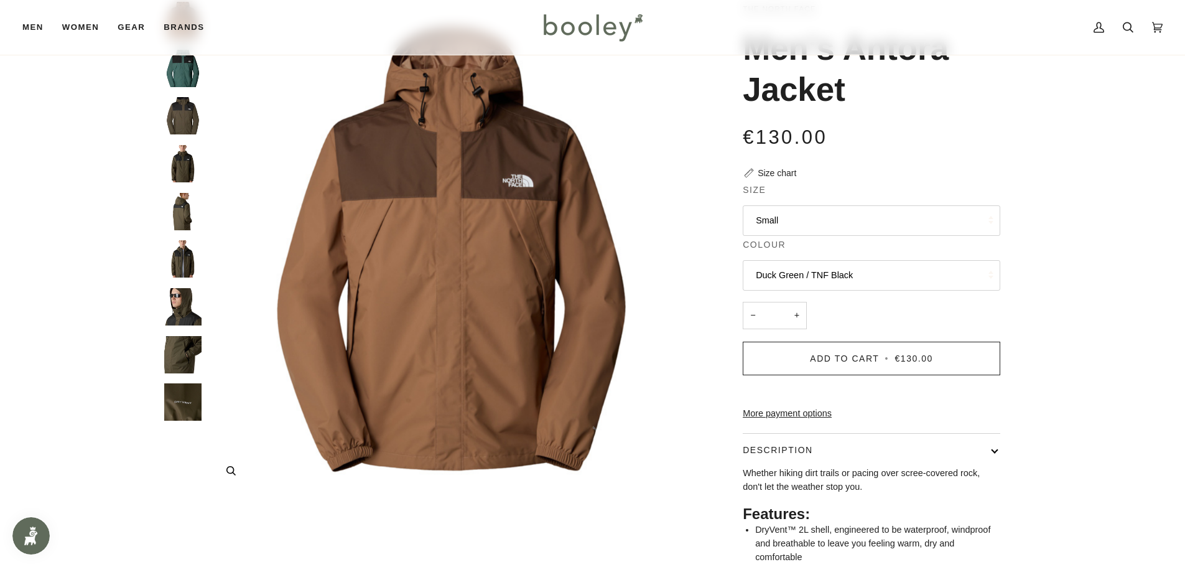
scroll to position [83, 0]
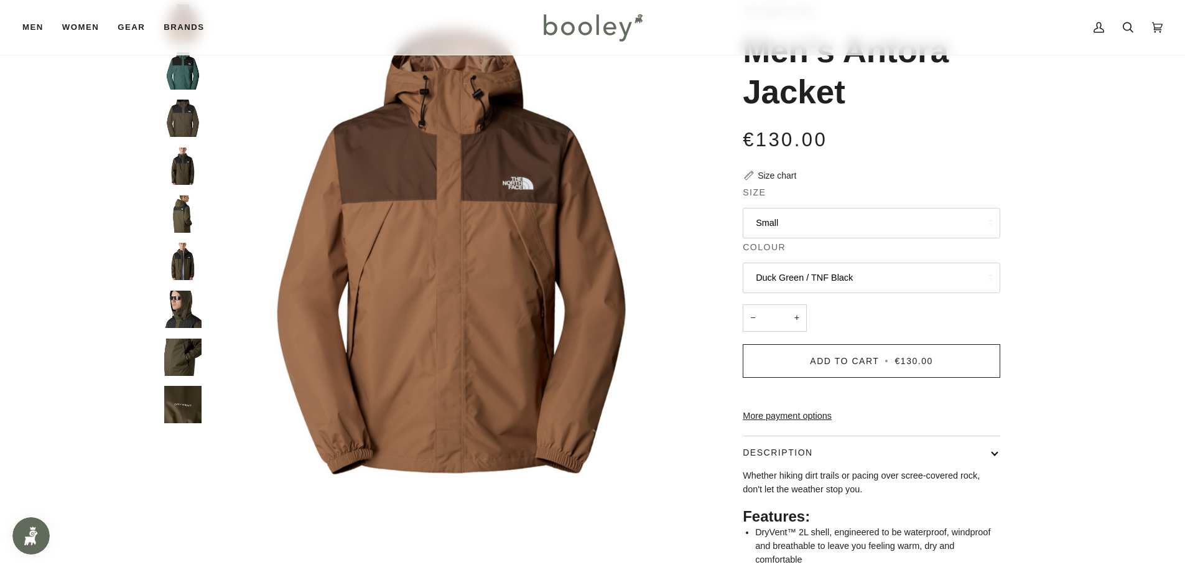
click at [174, 117] on img "The North Face Men's Antora Jacket New Taupe Green / TNF Black - Booley Galway" at bounding box center [182, 118] width 37 height 37
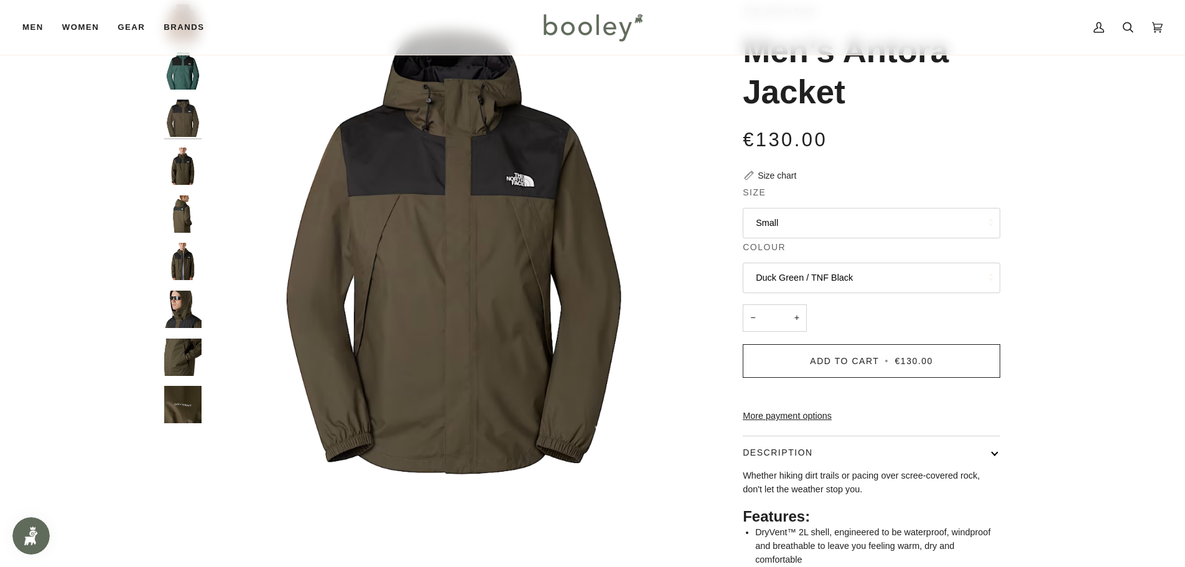
click at [842, 267] on button "Duck Green / TNF Black" at bounding box center [872, 277] width 258 height 30
click at [848, 335] on span "Duck Green / TNF Black" at bounding box center [804, 338] width 97 height 10
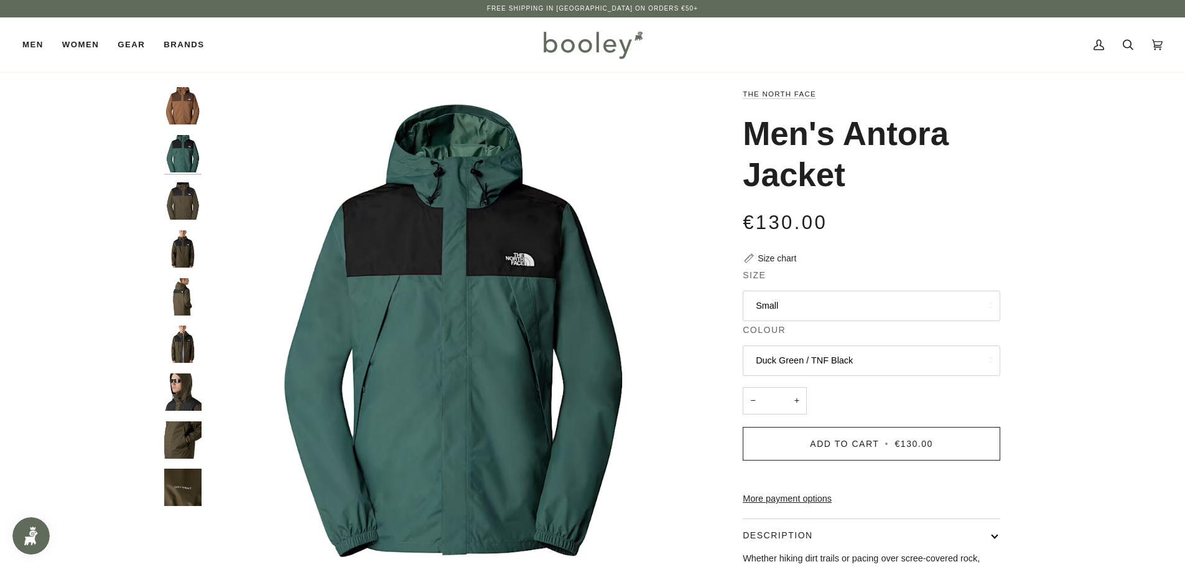
click at [905, 312] on button "Small" at bounding box center [872, 305] width 258 height 30
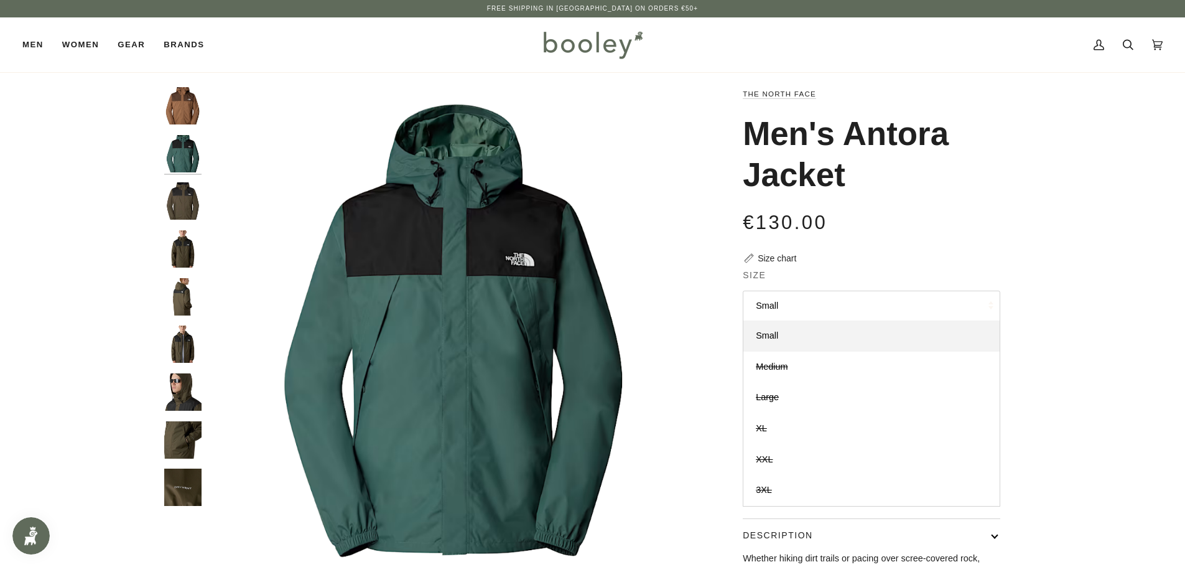
click at [1095, 301] on div "Zoom" at bounding box center [592, 423] width 1185 height 672
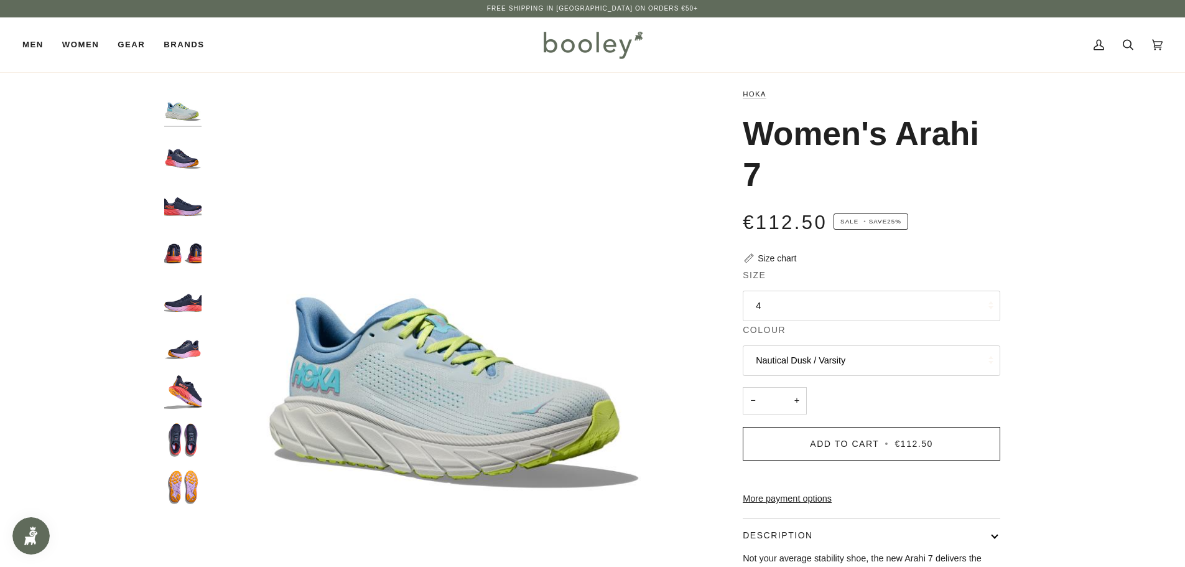
click at [808, 303] on button "4" at bounding box center [872, 305] width 258 height 30
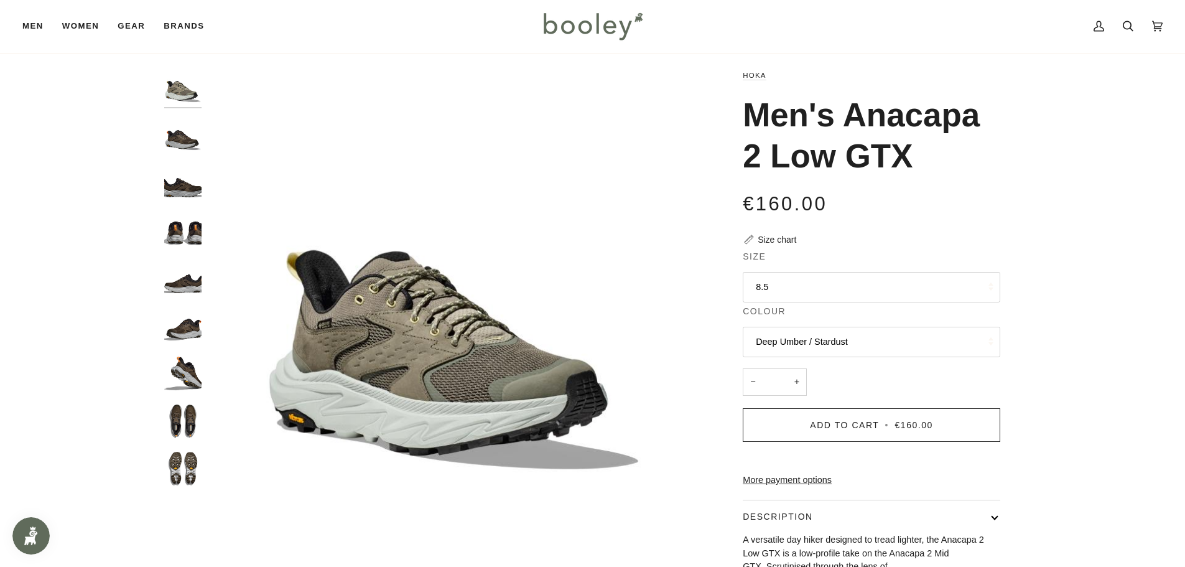
scroll to position [21, 0]
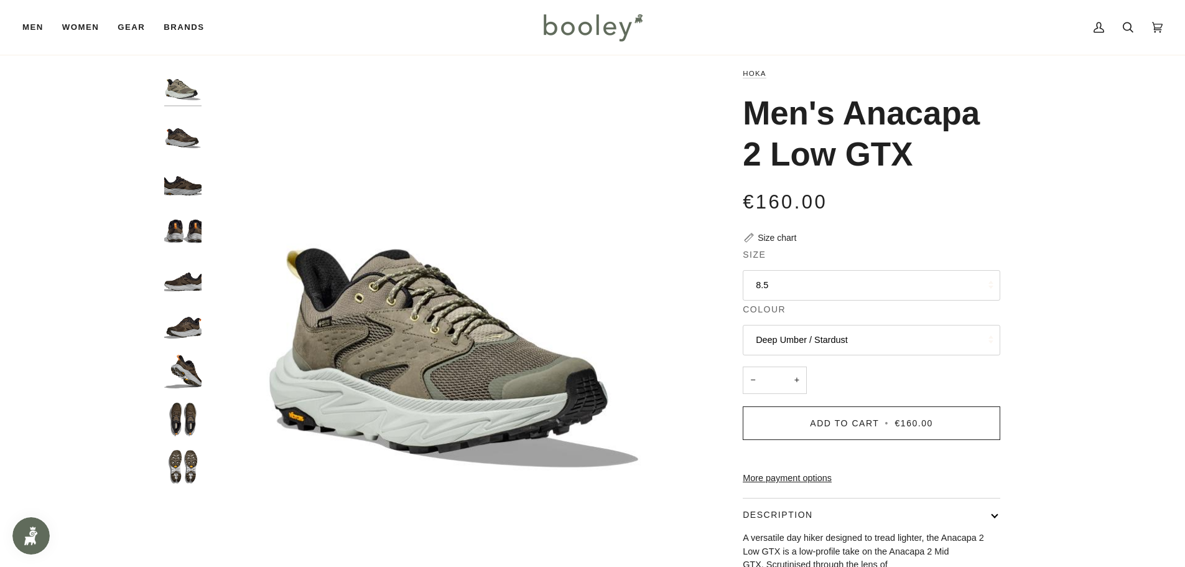
click at [776, 279] on button "8.5" at bounding box center [872, 285] width 258 height 30
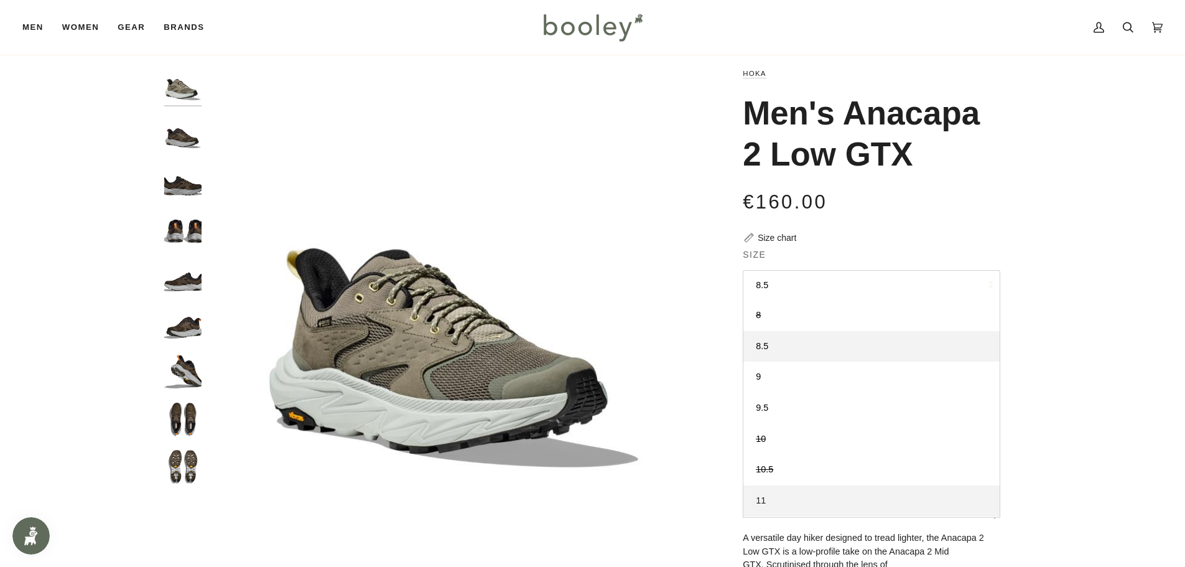
click at [809, 496] on link "11" at bounding box center [871, 500] width 256 height 31
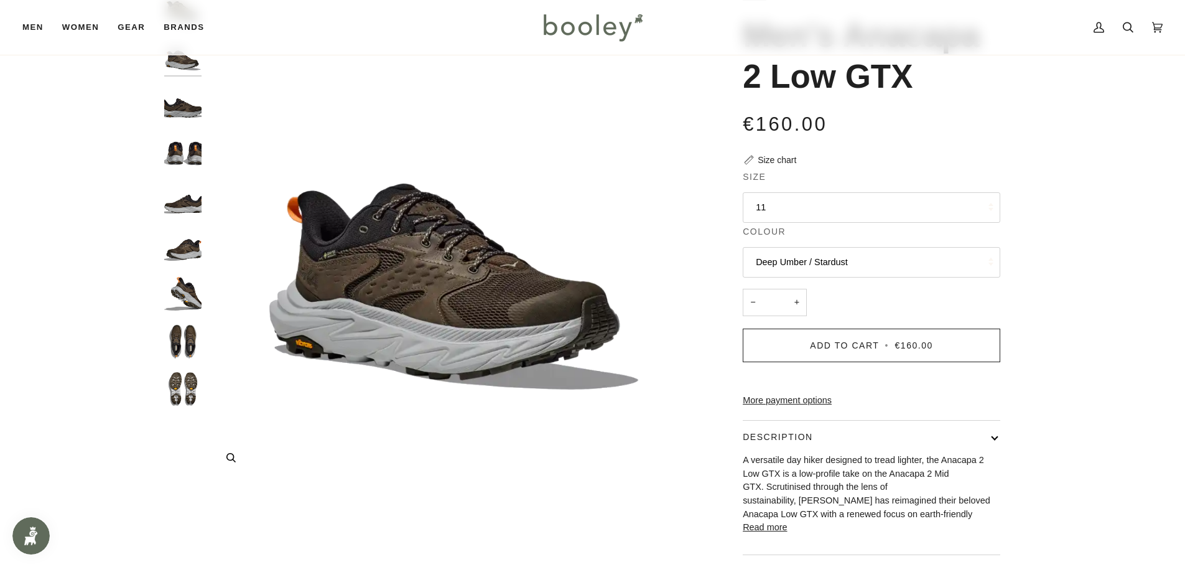
scroll to position [104, 0]
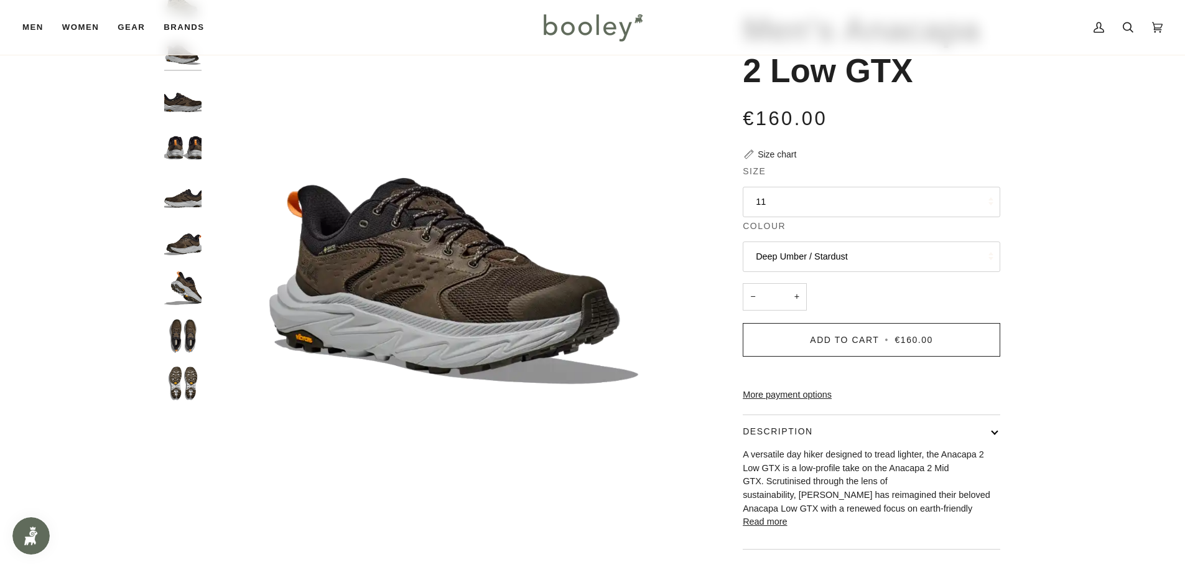
click at [831, 265] on button "Deep Umber / Stardust" at bounding box center [872, 256] width 258 height 30
click at [815, 249] on button "Deep Umber / Stardust" at bounding box center [872, 256] width 258 height 30
click at [821, 258] on button "Deep Umber / Stardust" at bounding box center [872, 256] width 258 height 30
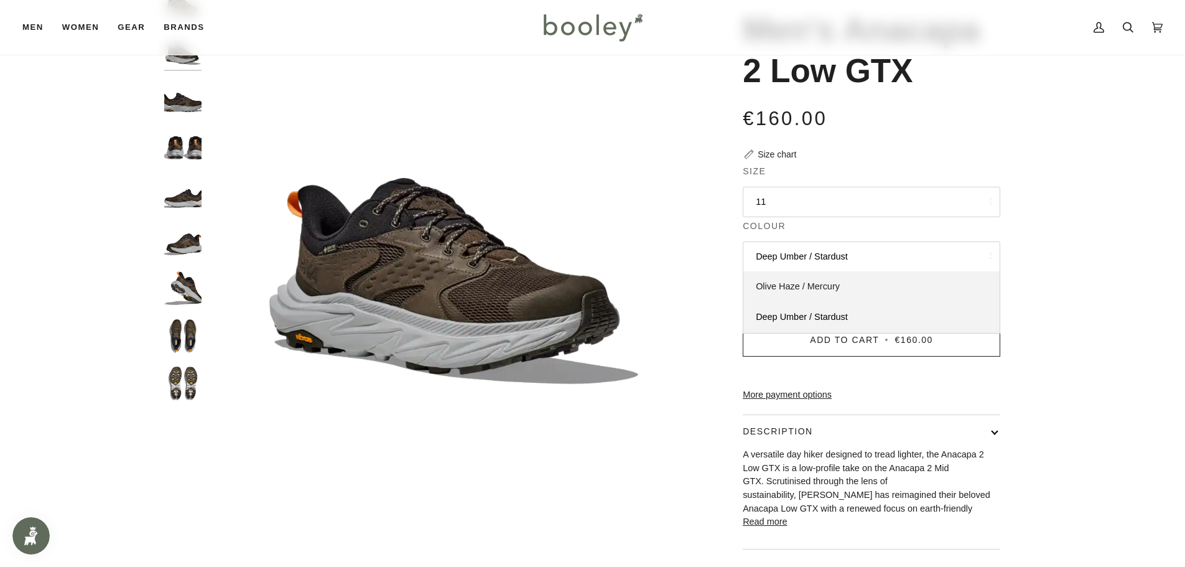
click at [807, 284] on span "Olive Haze / Mercury" at bounding box center [798, 286] width 84 height 10
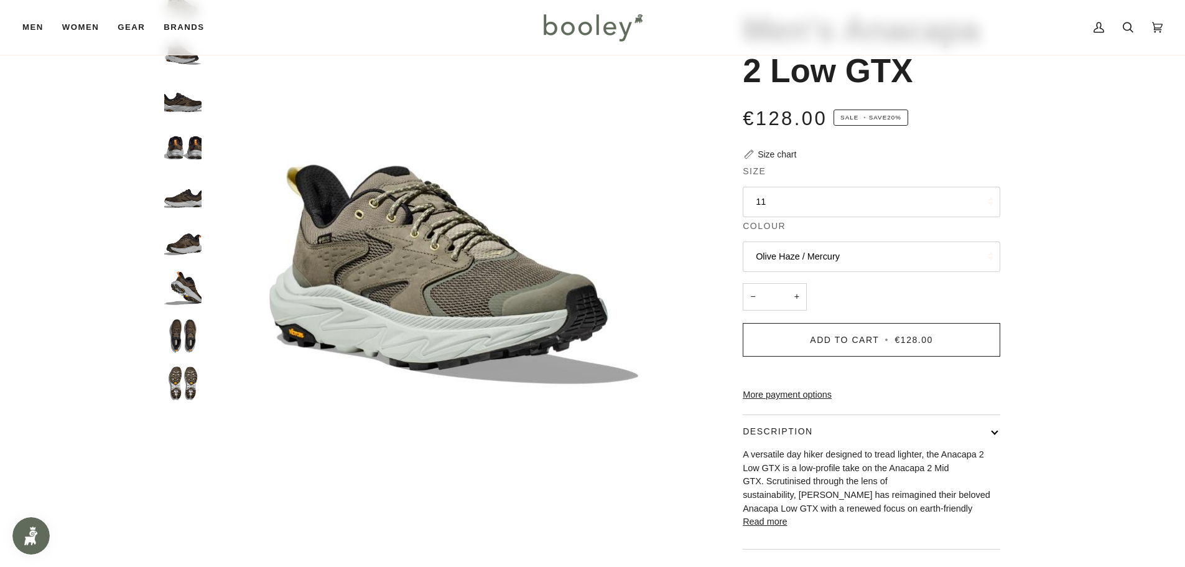
click at [844, 255] on button "Olive Haze / Mercury" at bounding box center [872, 256] width 258 height 30
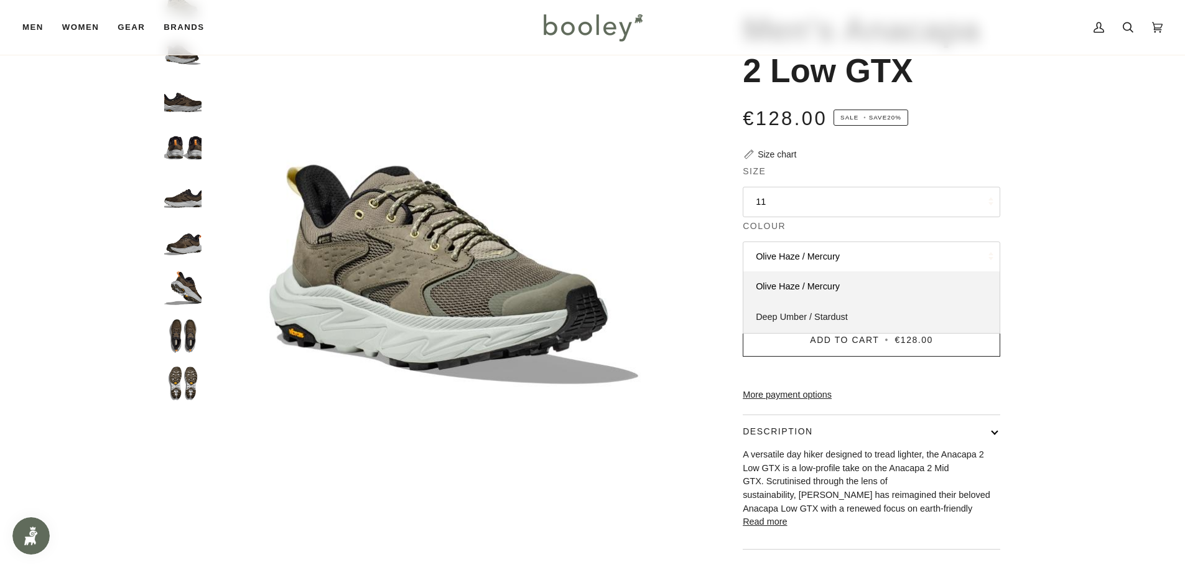
click at [842, 317] on span "Deep Umber / Stardust" at bounding box center [802, 317] width 92 height 10
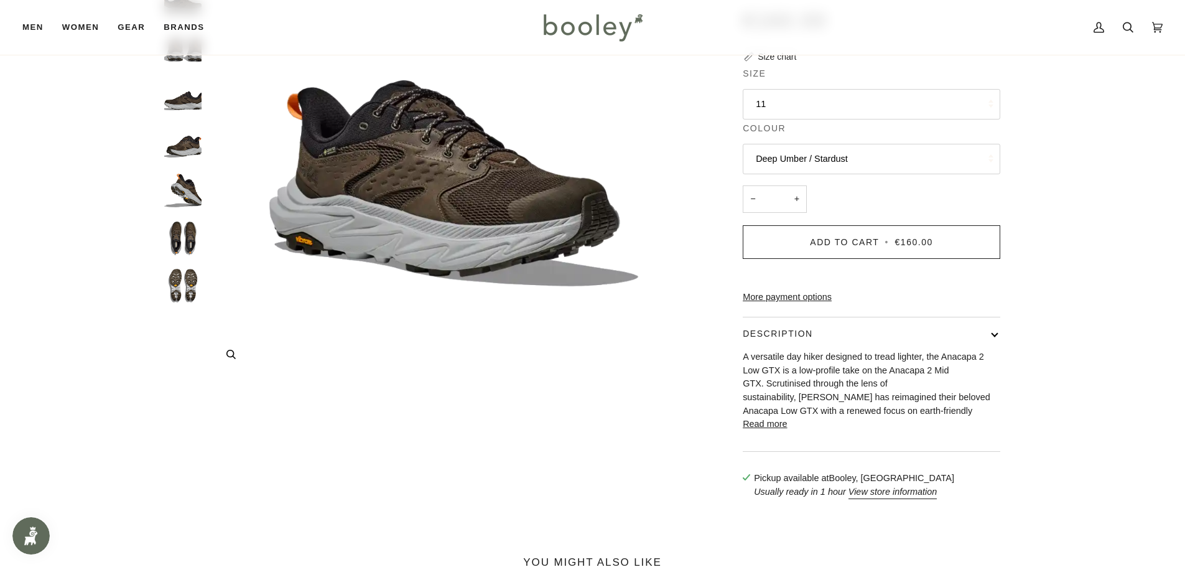
scroll to position [207, 0]
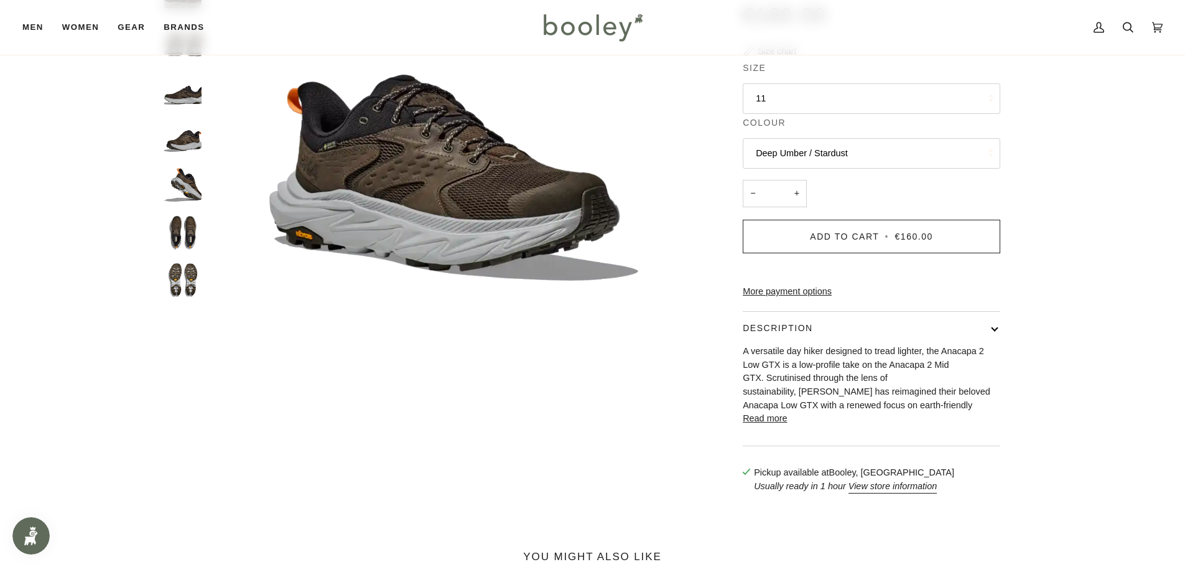
click at [768, 425] on button "Read more" at bounding box center [765, 419] width 44 height 14
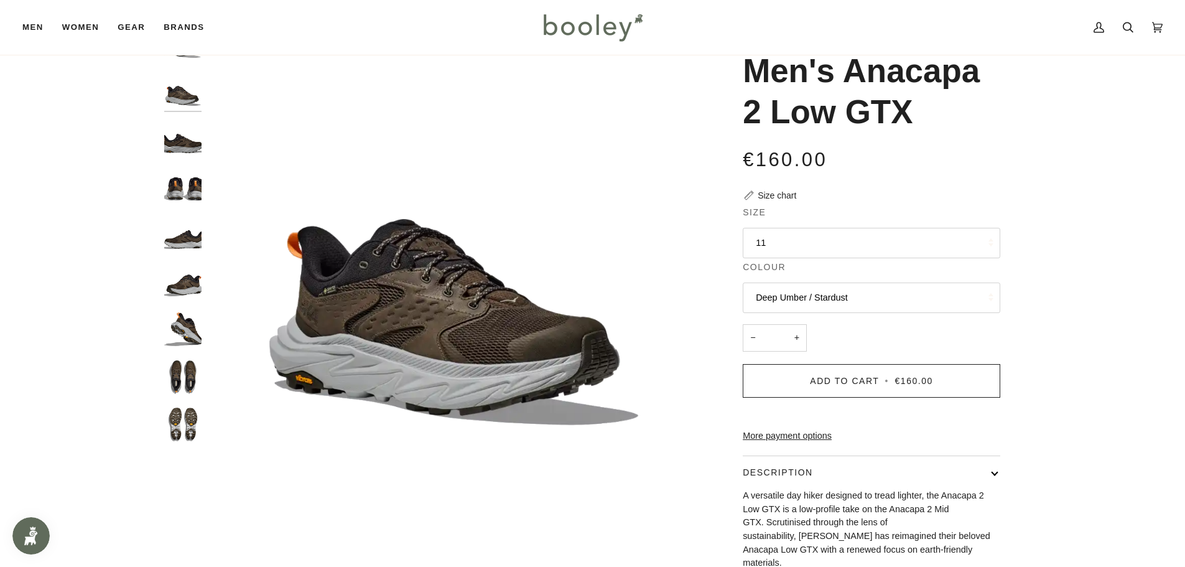
scroll to position [62, 0]
click at [804, 300] on button "Deep Umber / Stardust" at bounding box center [872, 298] width 258 height 30
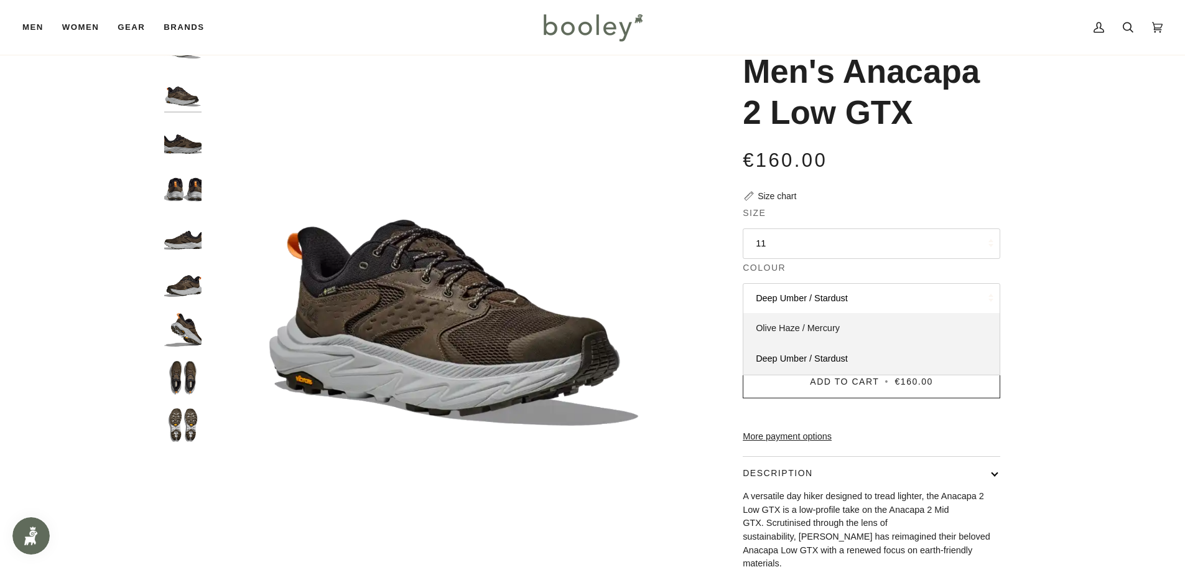
click at [808, 322] on link "Olive Haze / Mercury" at bounding box center [871, 328] width 256 height 31
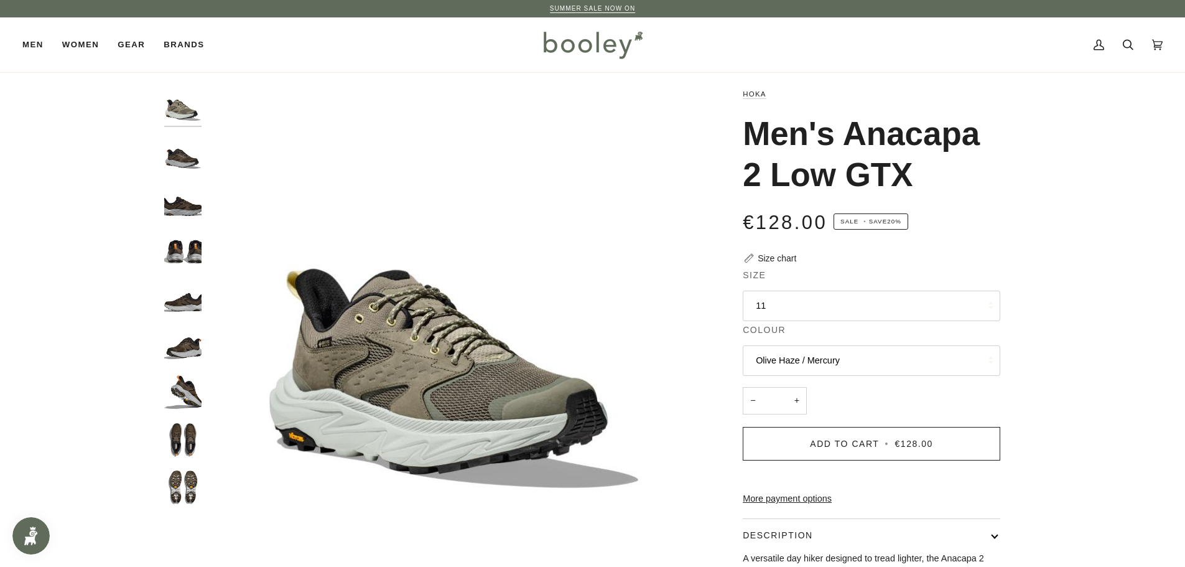
click at [191, 397] on img "Hoka Men's Anacapa 2 Low GTX Deep Umber / Stardust - Booley Galway" at bounding box center [182, 391] width 37 height 37
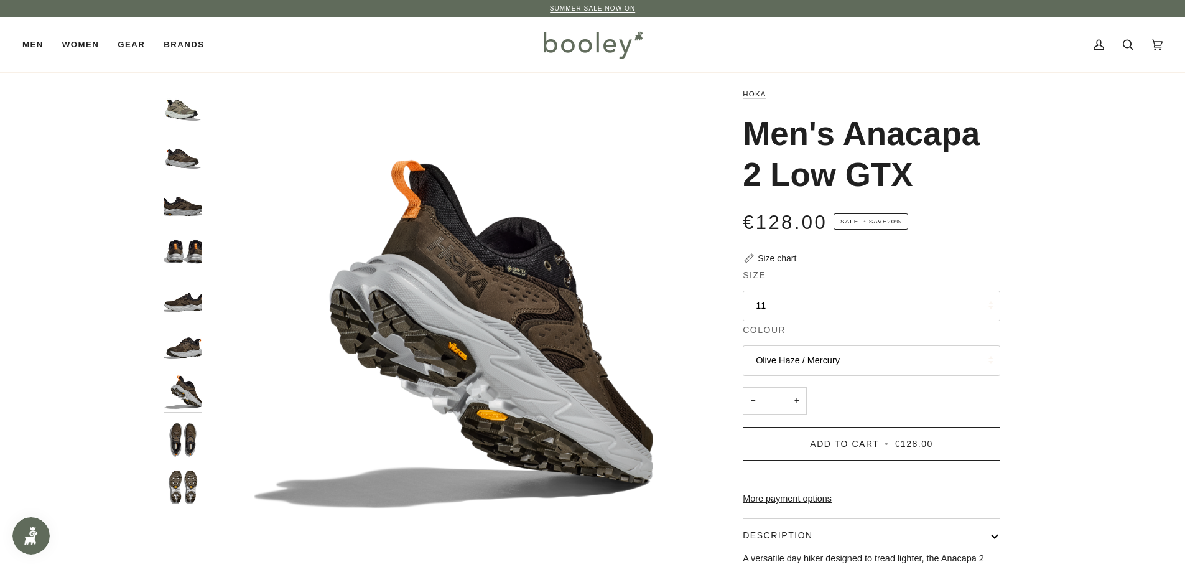
click at [185, 113] on img "Hoka Men's Anacapa 2 Low GTX Olive Haze / Mercury - Booley Galway" at bounding box center [182, 105] width 37 height 37
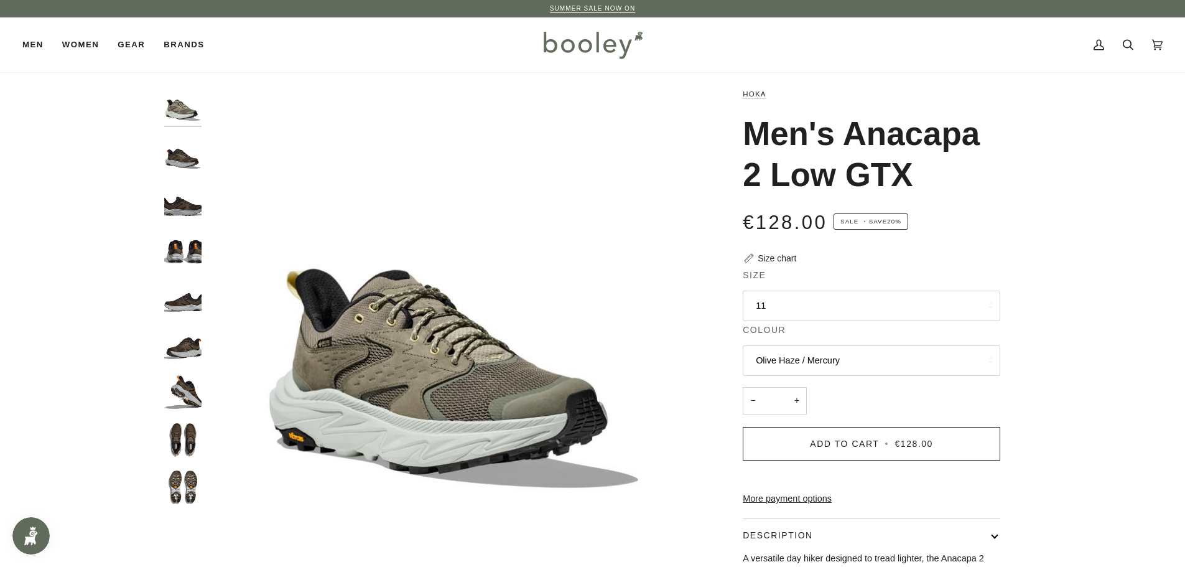
click at [188, 483] on img "Hoka Men's Anacapa 2 Low GTX Deep Umber / Stardust - Booley Galway" at bounding box center [182, 486] width 37 height 37
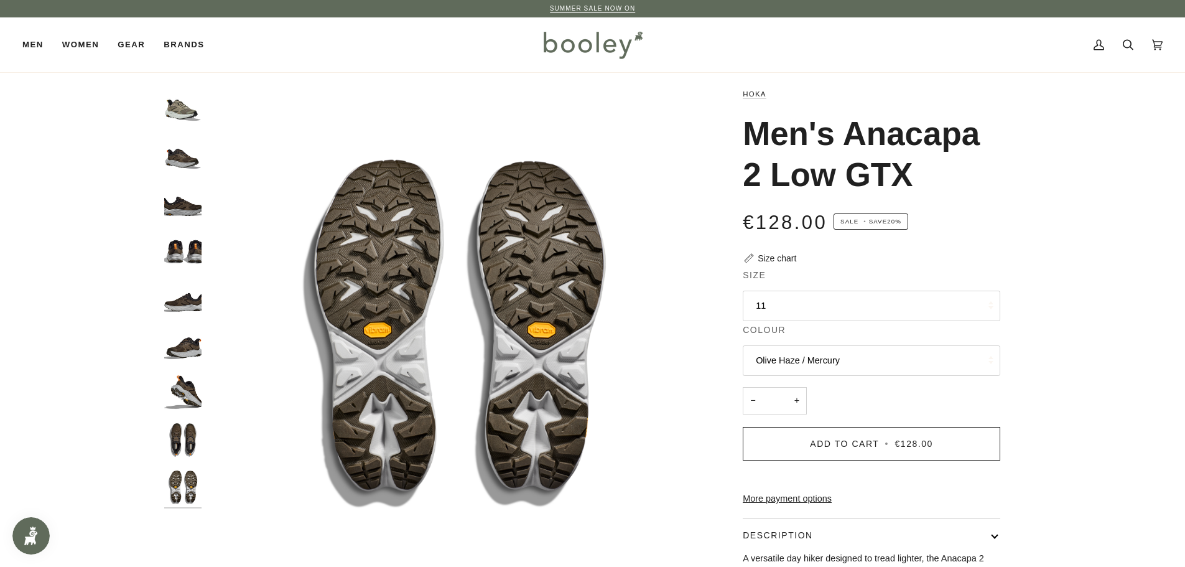
click at [185, 103] on img "Hoka Men's Anacapa 2 Low GTX Olive Haze / Mercury - Booley Galway" at bounding box center [182, 105] width 37 height 37
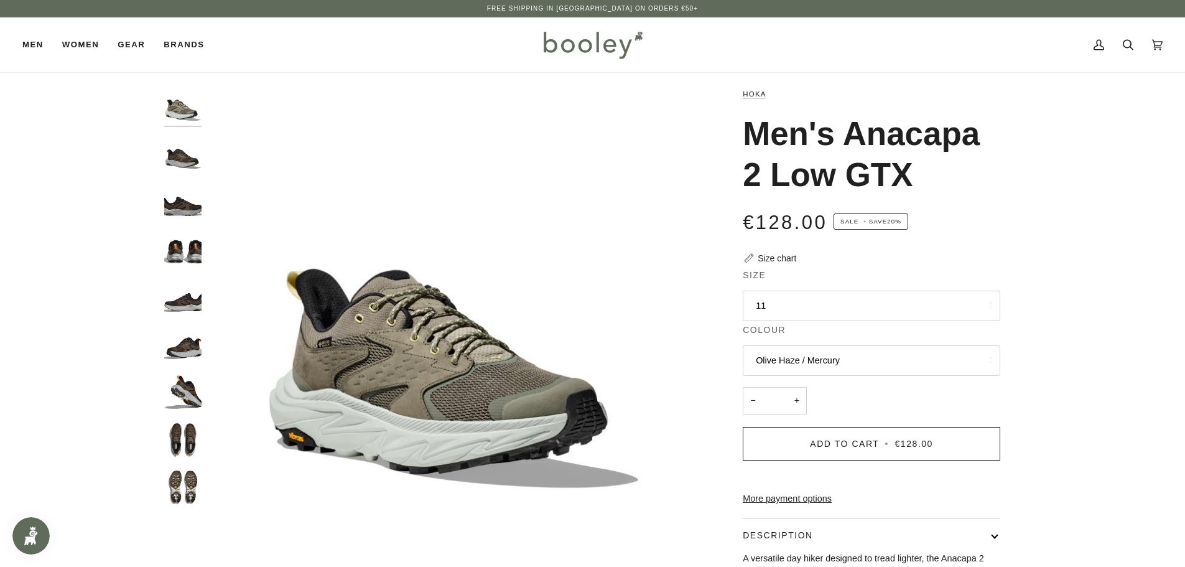
drag, startPoint x: 840, startPoint y: 126, endPoint x: 915, endPoint y: 163, distance: 83.5
click at [915, 163] on h1 "Men's Anacapa 2 Low GTX" at bounding box center [867, 154] width 248 height 82
copy h1 "Anacapa 2 Low GTX"
